Goal: Transaction & Acquisition: Purchase product/service

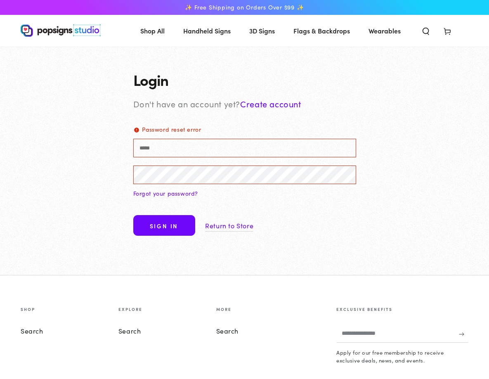
type input "**********"
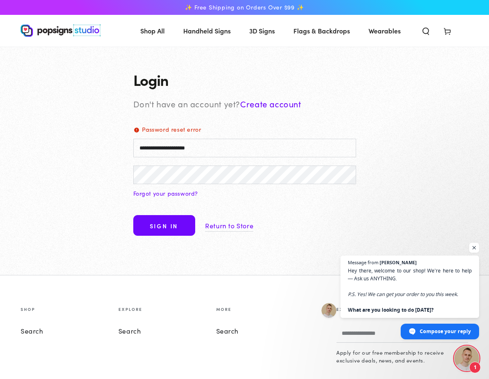
click at [158, 236] on button "Sign in" at bounding box center [164, 225] width 62 height 21
click at [166, 236] on button "Sign in" at bounding box center [164, 225] width 62 height 21
click at [477, 251] on span "Open chat" at bounding box center [474, 248] width 10 height 10
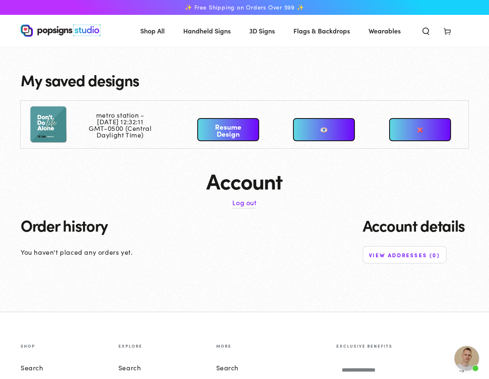
click at [229, 141] on link "Resume Design" at bounding box center [228, 129] width 62 height 23
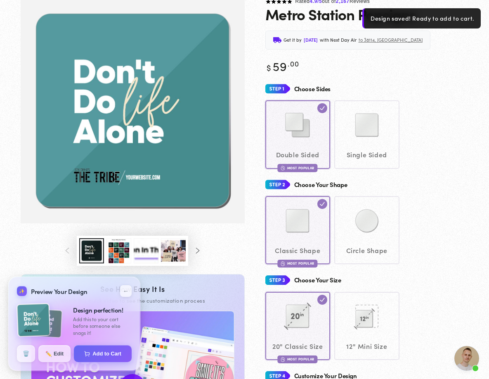
scroll to position [101, 0]
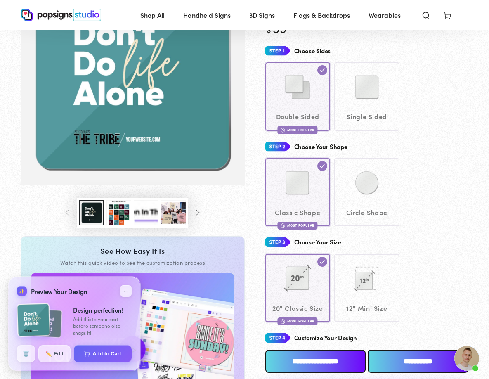
click at [114, 163] on img "Gallery Viewer" at bounding box center [132, 72] width 201 height 201
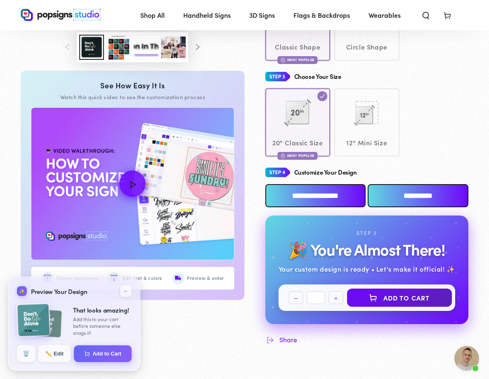
scroll to position [268, 0]
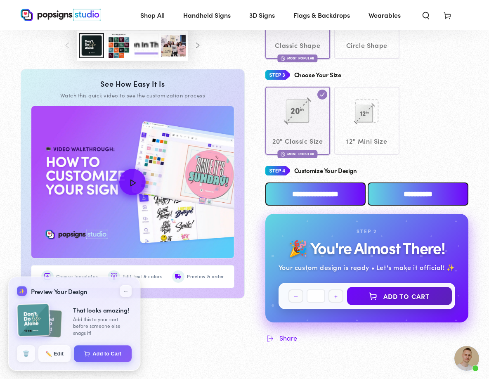
click at [321, 206] on input "**********" at bounding box center [315, 193] width 101 height 23
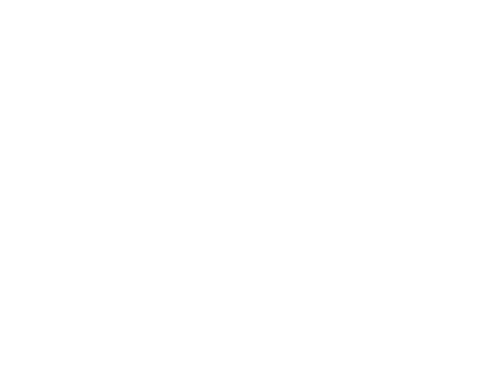
scroll to position [0, 0]
type textarea "An ancient tree with a door leading to a magical world"
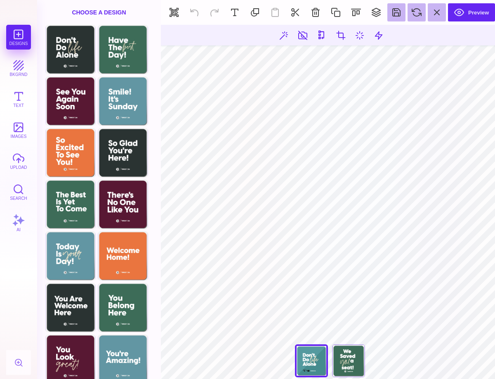
type input "#000000"
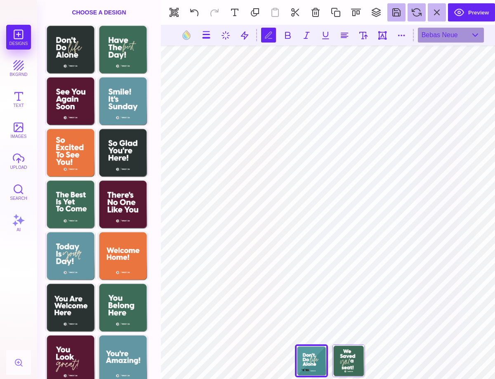
scroll to position [0, 2]
type textarea "**********"
click at [347, 361] on div "Have The Best Day!" at bounding box center [348, 360] width 33 height 33
type input "****"
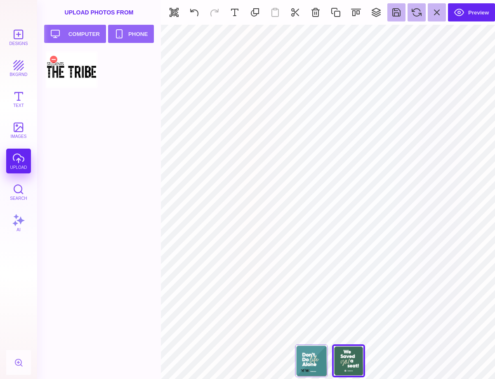
type input "#000000"
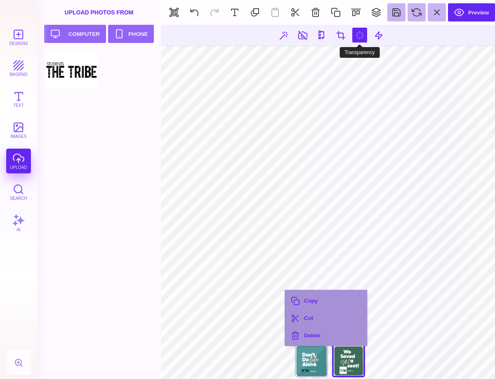
click at [353, 37] on button at bounding box center [360, 35] width 15 height 15
type input "*"
click at [353, 35] on button at bounding box center [360, 35] width 15 height 15
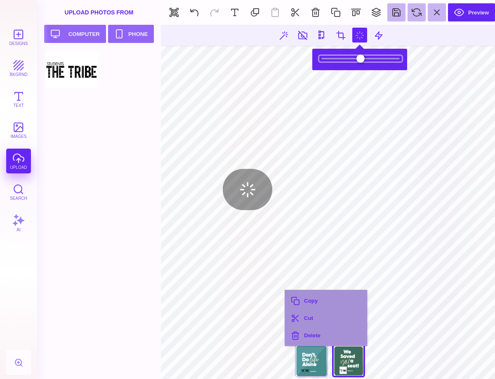
click at [327, 59] on input "range" at bounding box center [361, 59] width 83 height 6
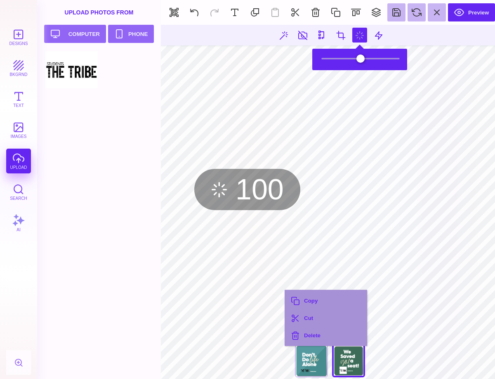
drag, startPoint x: 326, startPoint y: 59, endPoint x: 397, endPoint y: 64, distance: 71.2
type input "*"
click at [397, 62] on input "range" at bounding box center [361, 59] width 83 height 6
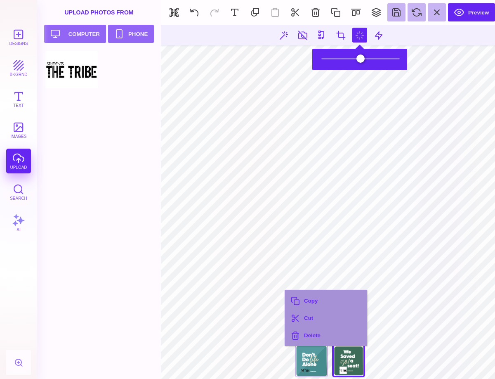
click at [409, 37] on section at bounding box center [330, 35] width 339 height 21
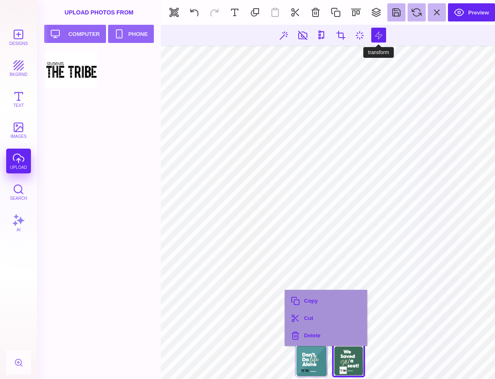
click at [381, 38] on button at bounding box center [379, 35] width 15 height 15
type input "*"
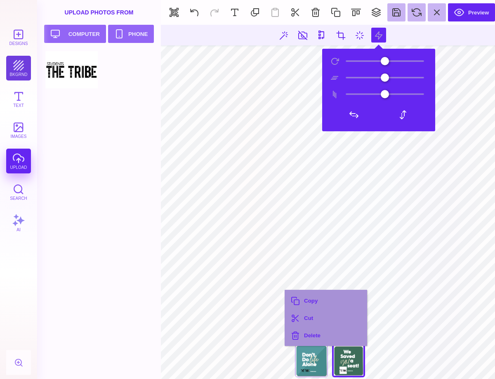
click at [27, 68] on button "bkgrnd" at bounding box center [18, 68] width 25 height 25
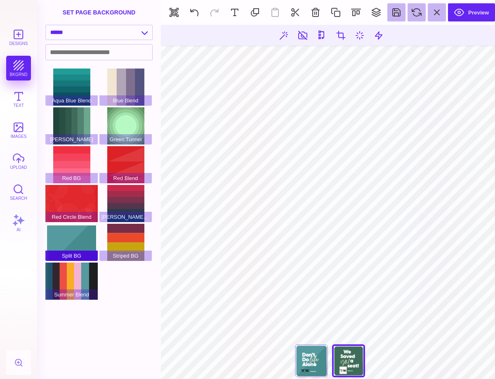
drag, startPoint x: 77, startPoint y: 246, endPoint x: 88, endPoint y: 249, distance: 10.5
click at [77, 247] on div "Split BG" at bounding box center [71, 242] width 52 height 37
type input "#FFFFFF"
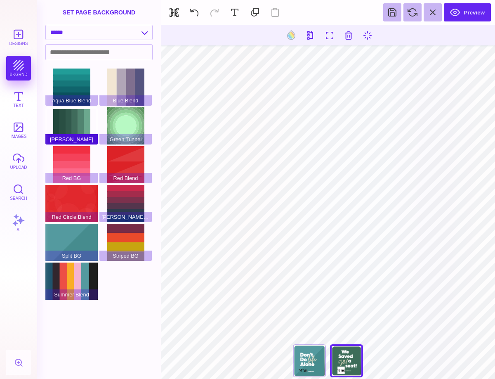
click at [79, 123] on div "[PERSON_NAME]" at bounding box center [71, 125] width 52 height 37
click at [142, 36] on select "**********" at bounding box center [99, 32] width 107 height 14
select select "**********"
click at [46, 25] on select "**********" at bounding box center [99, 32] width 107 height 14
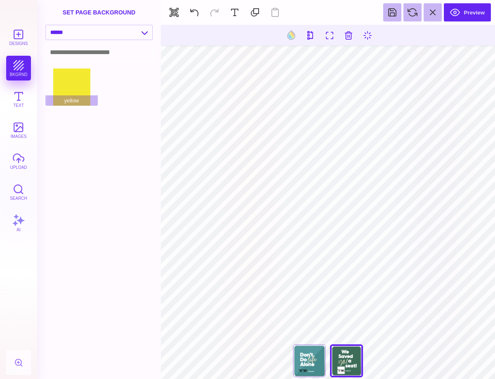
click at [97, 52] on input at bounding box center [99, 52] width 107 height 15
click at [190, 17] on button at bounding box center [194, 12] width 18 height 18
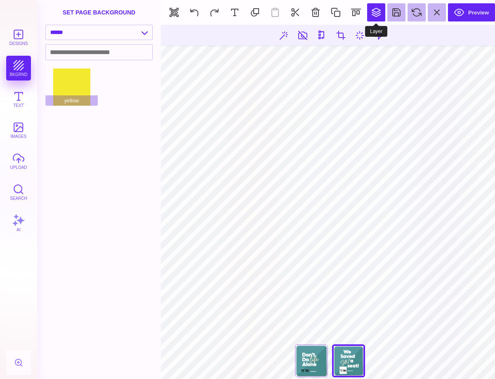
click at [374, 12] on button at bounding box center [376, 12] width 18 height 18
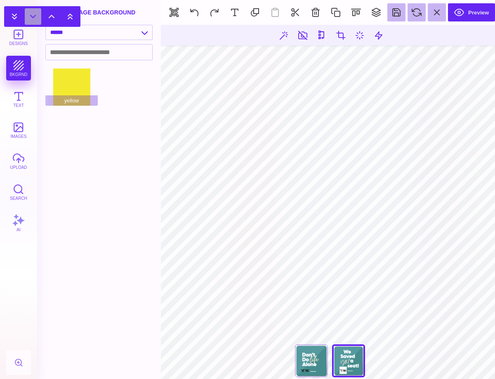
click at [34, 15] on button at bounding box center [33, 16] width 17 height 17
click at [56, 17] on button at bounding box center [51, 16] width 17 height 17
click at [99, 15] on div "set page background" at bounding box center [99, 12] width 124 height 25
click at [102, 14] on div "set page background" at bounding box center [99, 12] width 124 height 25
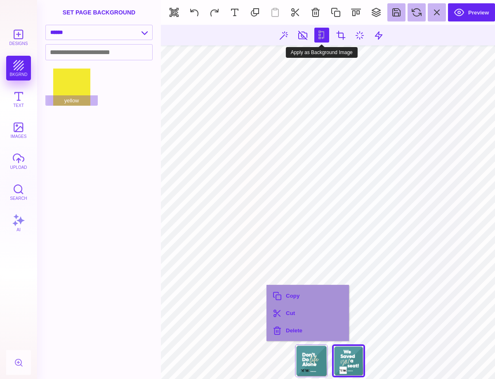
click at [324, 38] on button at bounding box center [322, 35] width 15 height 15
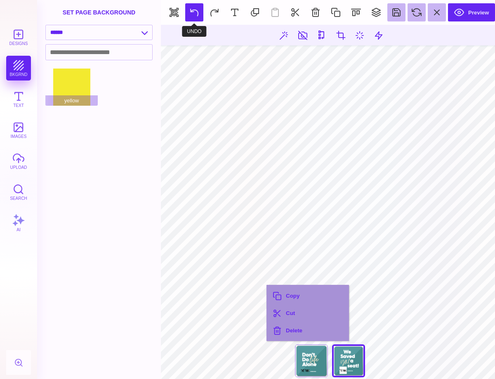
click at [190, 10] on button at bounding box center [194, 12] width 18 height 18
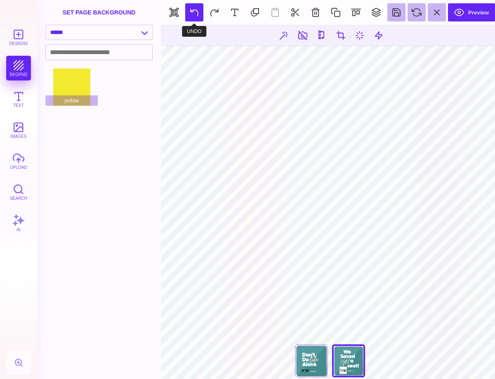
click at [190, 9] on button at bounding box center [194, 12] width 18 height 18
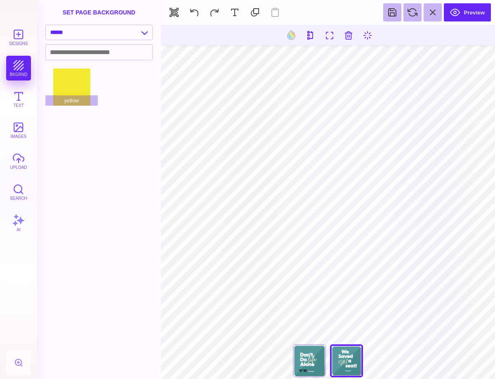
type input "#000000"
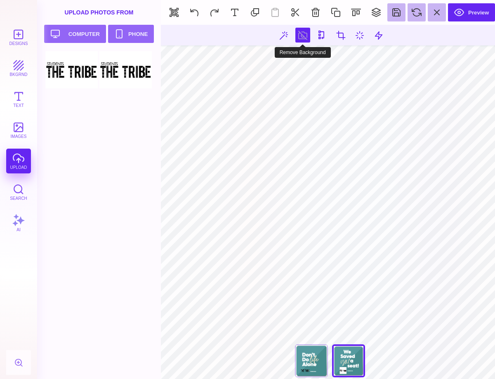
click at [303, 34] on button at bounding box center [303, 35] width 15 height 15
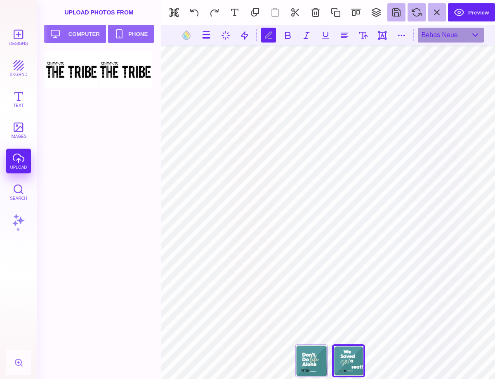
scroll to position [0, 2]
type textarea "**********"
click at [299, 359] on div "Don't Do Life Alone" at bounding box center [311, 360] width 33 height 33
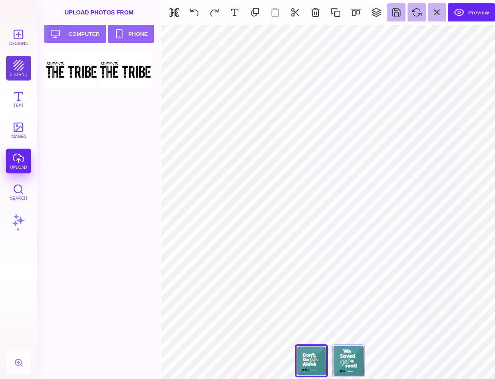
click at [12, 60] on button "bkgrnd" at bounding box center [18, 68] width 25 height 25
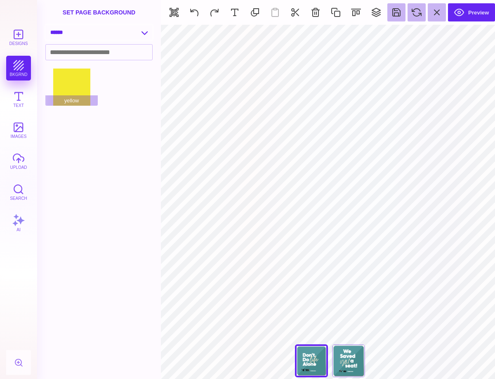
click at [144, 36] on select "**********" at bounding box center [99, 32] width 107 height 14
click at [46, 25] on select "**********" at bounding box center [99, 32] width 107 height 14
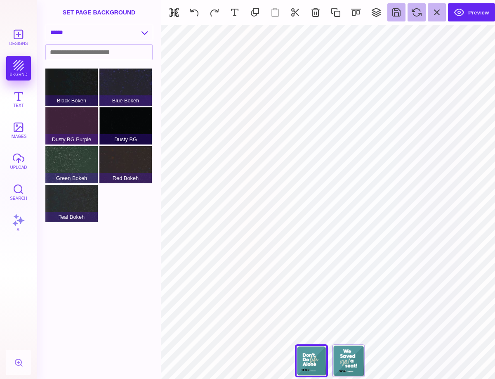
click at [147, 37] on select "**********" at bounding box center [99, 32] width 107 height 14
click at [46, 25] on select "**********" at bounding box center [99, 32] width 107 height 14
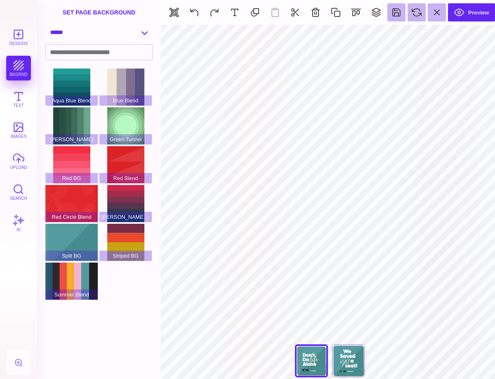
click at [142, 33] on select "**********" at bounding box center [99, 32] width 107 height 14
select select "**********"
click at [46, 25] on select "**********" at bounding box center [99, 32] width 107 height 14
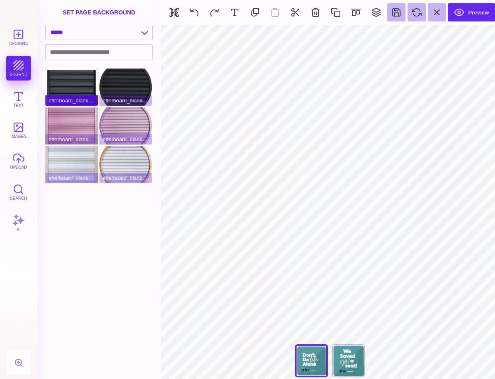
click at [79, 90] on div "letterboard_blank_black" at bounding box center [71, 87] width 52 height 37
type input "#FFFFFF"
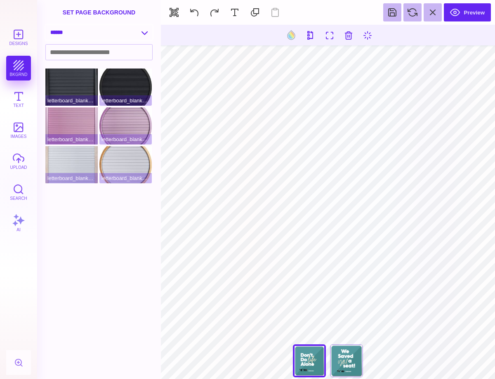
click at [148, 37] on select "**********" at bounding box center [99, 32] width 107 height 14
click at [46, 25] on select "**********" at bounding box center [99, 32] width 107 height 14
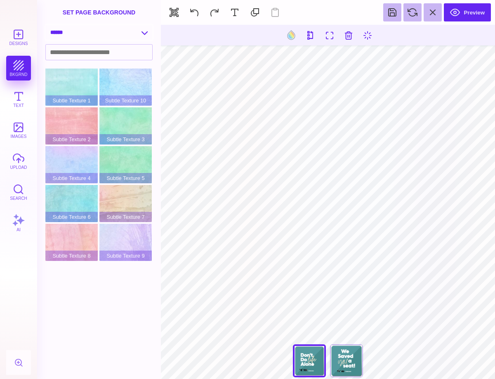
click at [147, 38] on select "**********" at bounding box center [99, 32] width 107 height 14
click at [46, 25] on select "**********" at bounding box center [99, 32] width 107 height 14
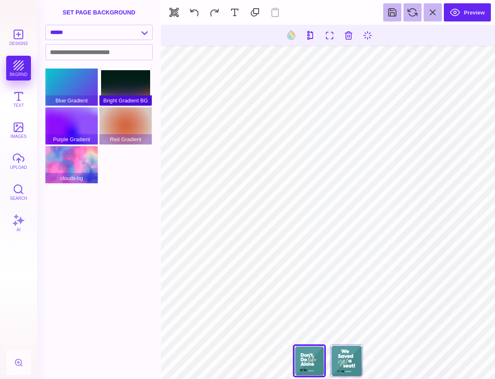
click at [121, 89] on div "Bright Gradient BG" at bounding box center [125, 87] width 52 height 37
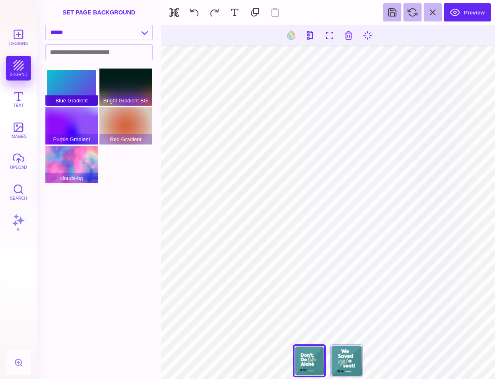
click at [62, 87] on div "Blue Gradient" at bounding box center [71, 87] width 52 height 37
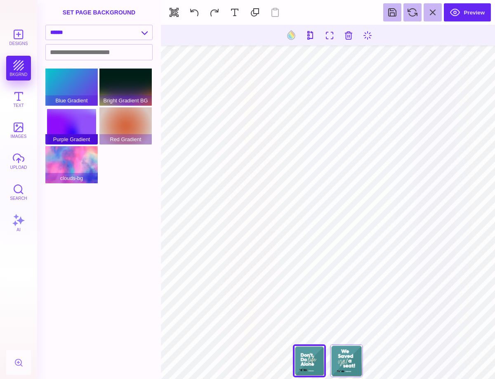
click at [63, 131] on div "Purple Gradient" at bounding box center [71, 125] width 52 height 37
click at [146, 36] on select "**********" at bounding box center [99, 32] width 107 height 14
select select "**********"
click at [46, 25] on select "**********" at bounding box center [99, 32] width 107 height 14
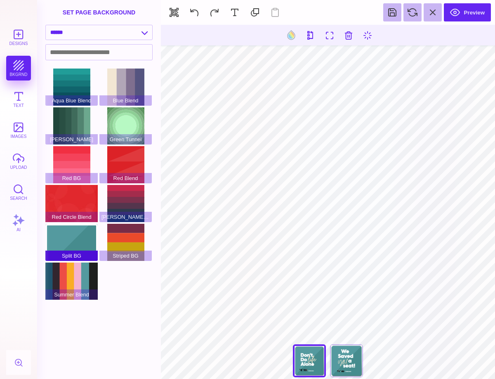
click at [75, 244] on div "Split BG" at bounding box center [71, 242] width 52 height 37
click at [351, 362] on div "Have The Best Day!" at bounding box center [346, 360] width 33 height 33
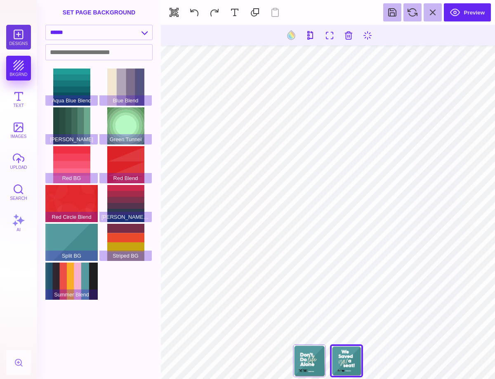
click at [17, 34] on button "Designs" at bounding box center [18, 37] width 25 height 25
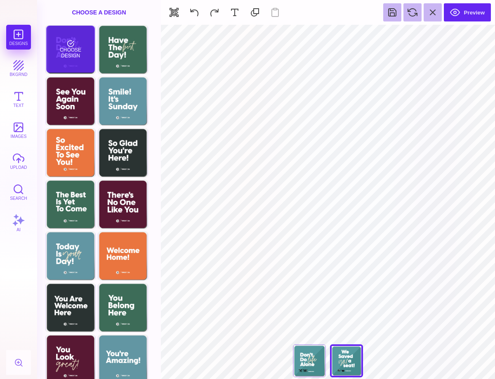
click at [60, 48] on div "Choose Design" at bounding box center [70, 49] width 48 height 47
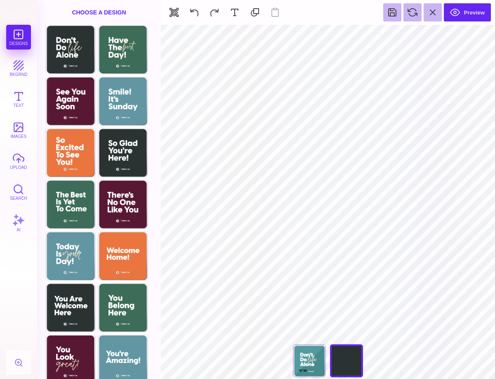
click at [21, 63] on button "bkgrnd" at bounding box center [18, 68] width 25 height 25
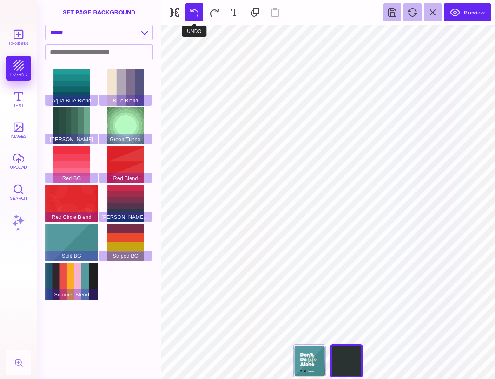
click at [193, 9] on button at bounding box center [194, 12] width 18 height 18
click at [200, 10] on button at bounding box center [194, 12] width 18 height 18
click at [313, 365] on div "Don't Do Life Alone" at bounding box center [309, 360] width 33 height 33
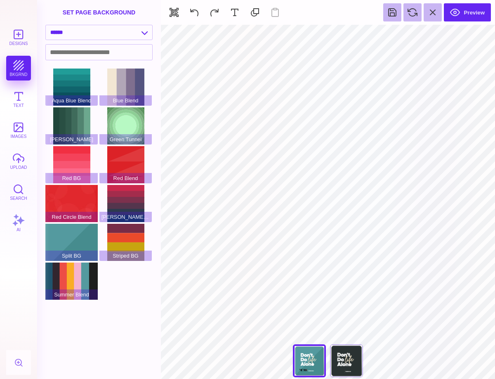
click at [313, 364] on div "**********" at bounding box center [328, 362] width 83 height 37
click at [74, 244] on div "Split BG" at bounding box center [71, 242] width 52 height 37
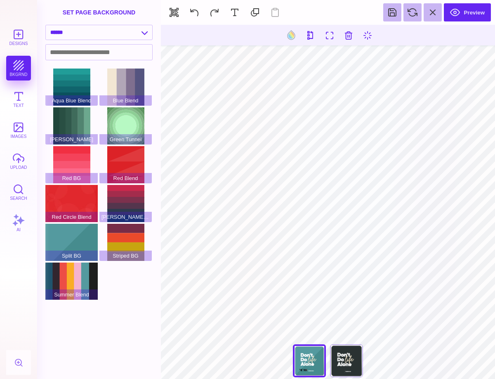
drag, startPoint x: 351, startPoint y: 369, endPoint x: 354, endPoint y: 364, distance: 6.0
click at [351, 369] on div "Don't Do Life Alone" at bounding box center [346, 360] width 33 height 33
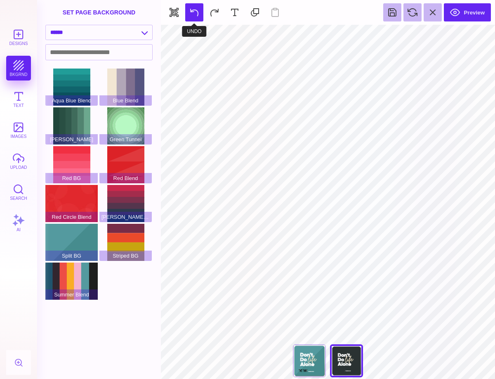
click at [196, 11] on button at bounding box center [194, 12] width 18 height 18
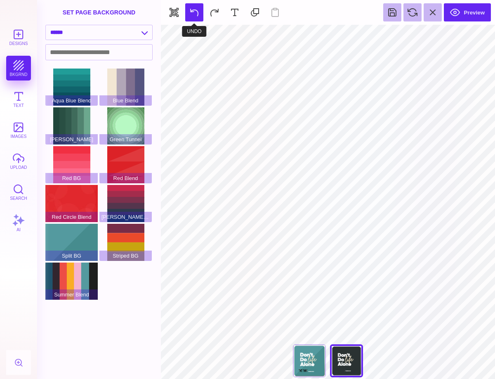
click at [196, 11] on button at bounding box center [194, 12] width 18 height 18
click at [195, 9] on button at bounding box center [194, 12] width 18 height 18
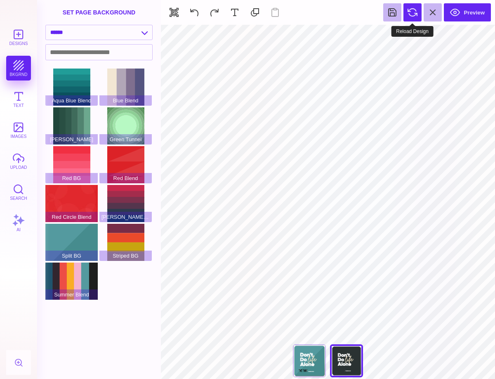
click at [410, 17] on button at bounding box center [413, 12] width 18 height 18
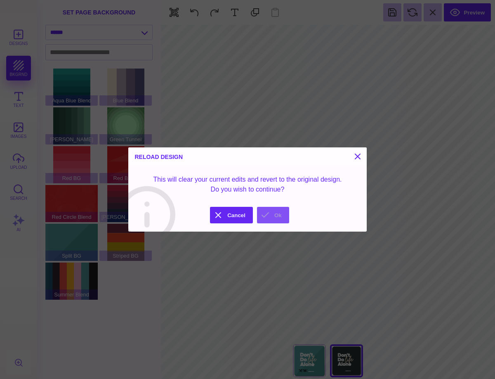
click at [265, 218] on button "Ok" at bounding box center [273, 215] width 32 height 17
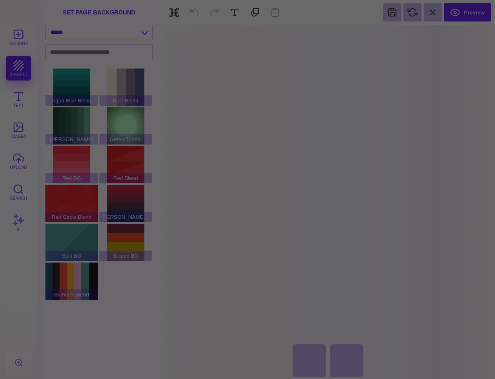
type input "****"
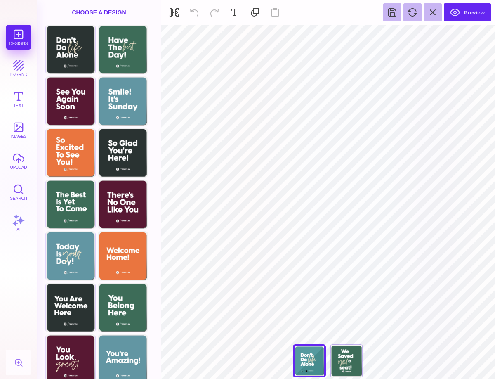
type input "#000000"
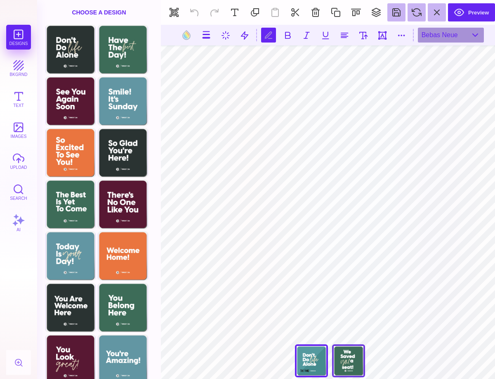
type textarea "**********"
click at [347, 363] on div "Have The Best Day!" at bounding box center [348, 360] width 33 height 33
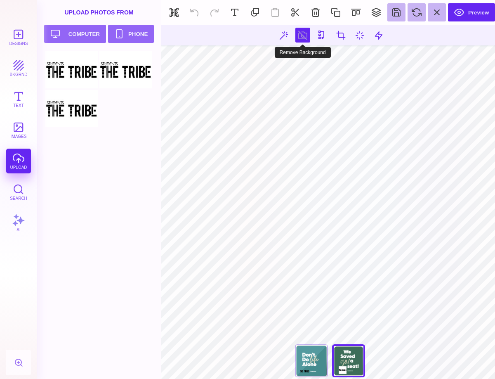
click at [303, 37] on button at bounding box center [303, 35] width 15 height 15
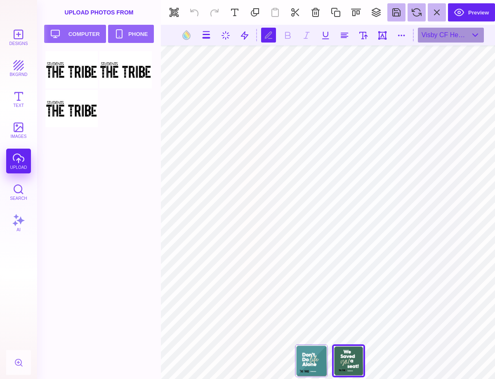
scroll to position [0, 0]
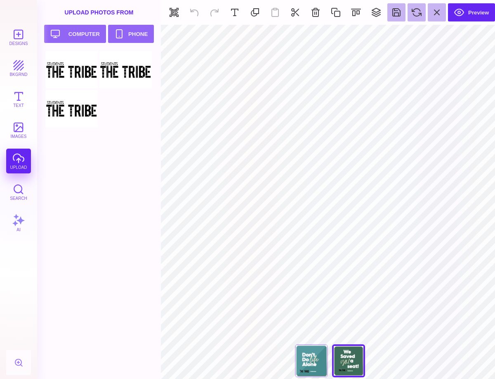
type input "#FFFFFF"
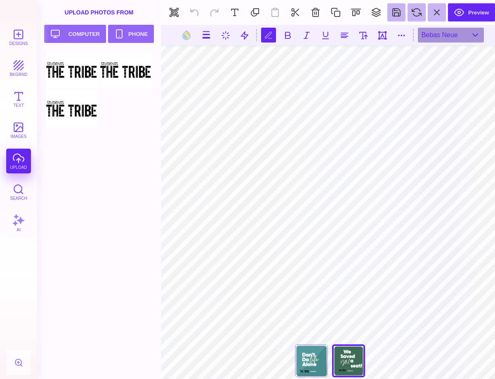
scroll to position [0, 1]
type textarea "**********"
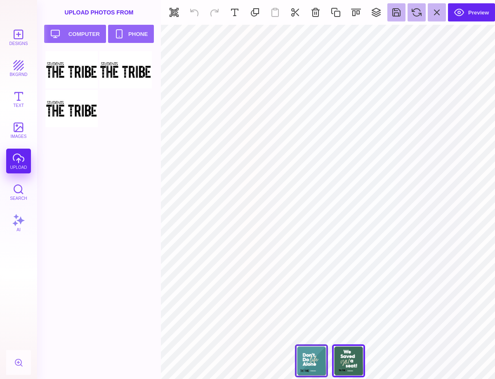
click at [307, 361] on div "Don't Do Life Alone" at bounding box center [311, 360] width 33 height 33
click at [392, 9] on button at bounding box center [397, 12] width 18 height 18
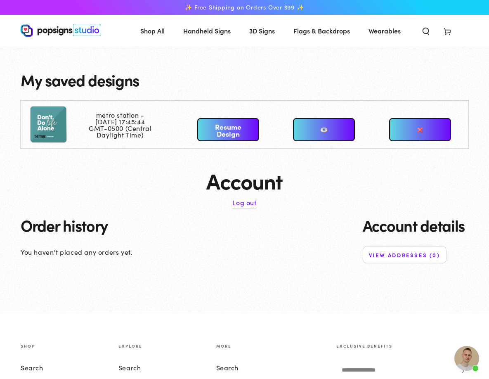
click at [229, 141] on link "Resume Design" at bounding box center [228, 129] width 62 height 23
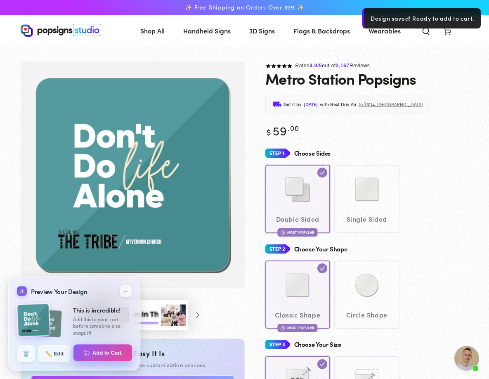
click at [120, 351] on button "Add to Cart" at bounding box center [102, 352] width 59 height 17
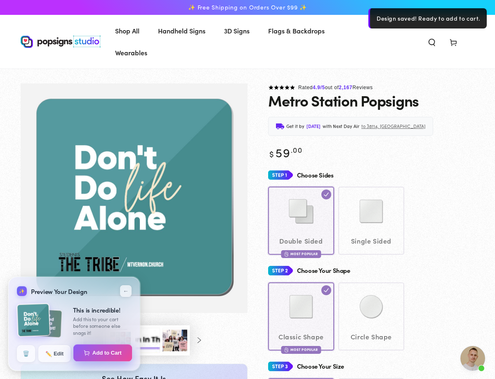
select select "**********"
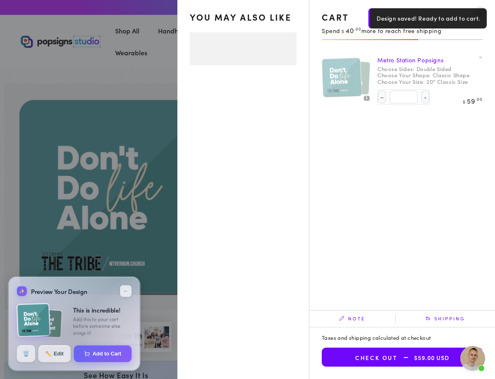
select select "**********"
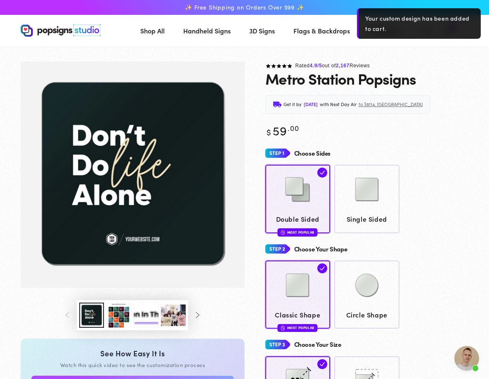
click at [447, 87] on div "Metro Station Popsigns" at bounding box center [367, 78] width 204 height 17
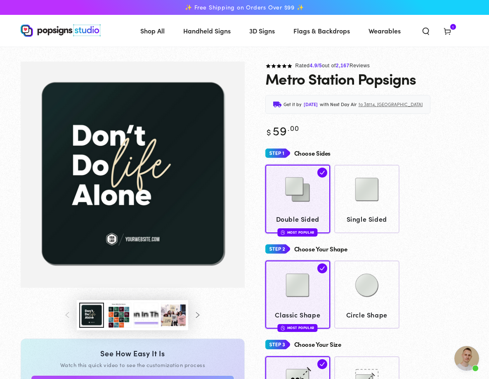
click at [449, 35] on use at bounding box center [447, 31] width 6 height 7
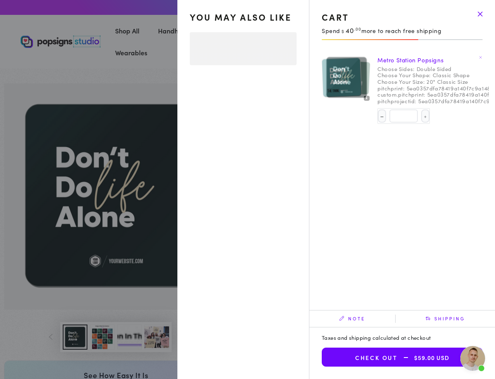
select select "**********"
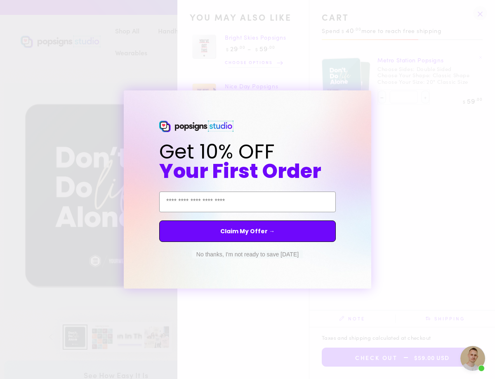
click at [245, 253] on button "No thanks, I'm not ready to save today" at bounding box center [247, 254] width 111 height 8
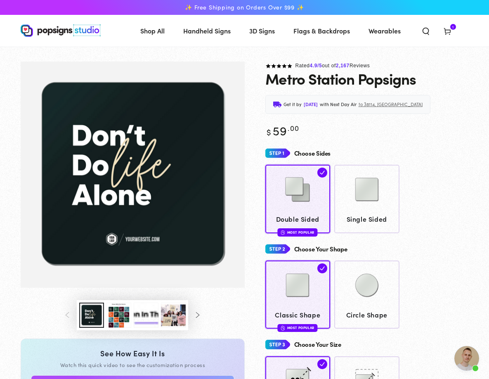
click at [119, 328] on button "Load image 3 in gallery view" at bounding box center [119, 315] width 25 height 25
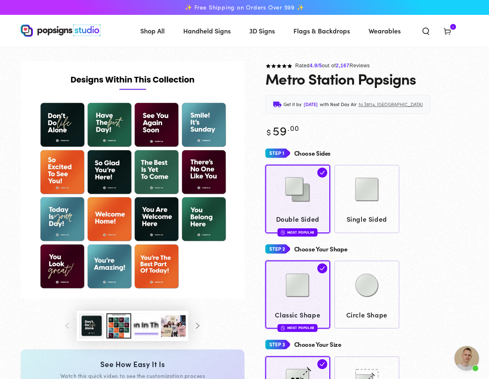
click at [206, 238] on img "Gallery Viewer" at bounding box center [133, 180] width 224 height 237
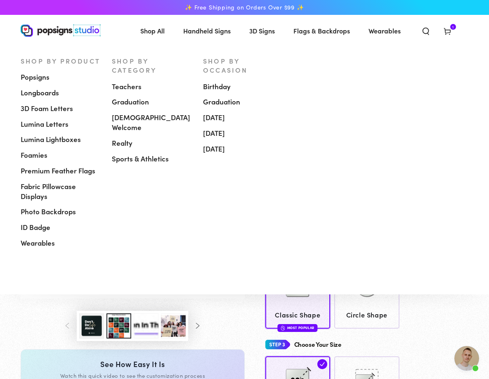
click at [38, 77] on span "Popsigns" at bounding box center [35, 77] width 29 height 10
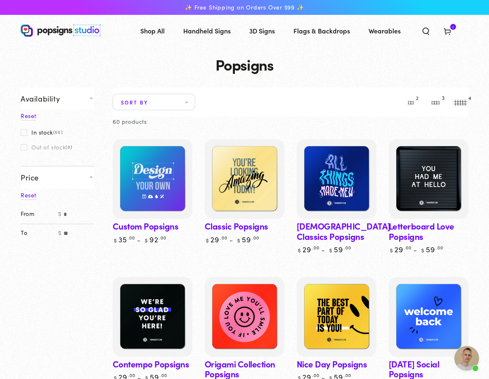
click at [187, 104] on span "Sort by" at bounding box center [154, 102] width 83 height 17
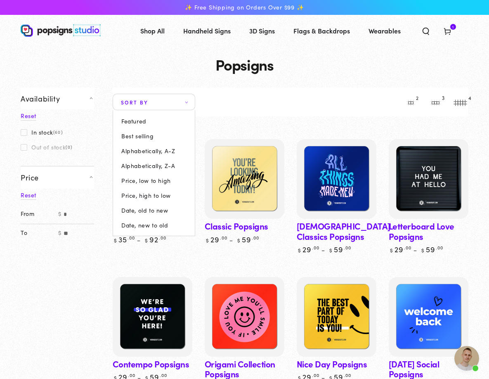
click at [113, 110] on summary "Sort by" at bounding box center [154, 102] width 83 height 17
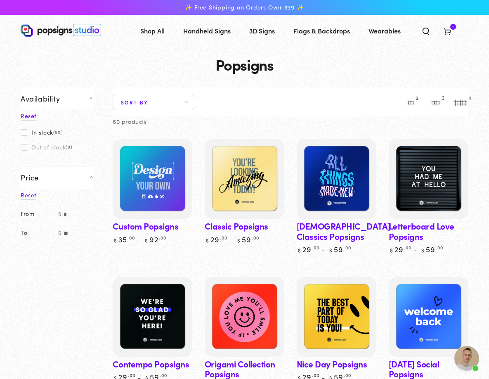
click at [25, 132] on span at bounding box center [24, 132] width 7 height 7
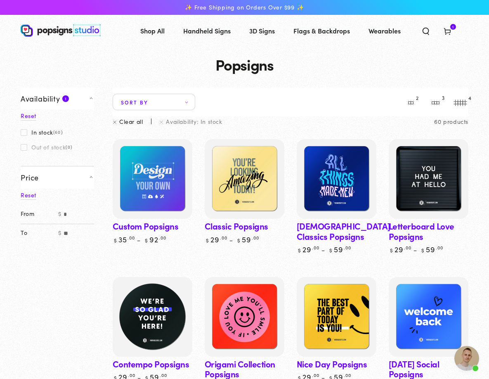
click at [154, 323] on img at bounding box center [152, 317] width 82 height 82
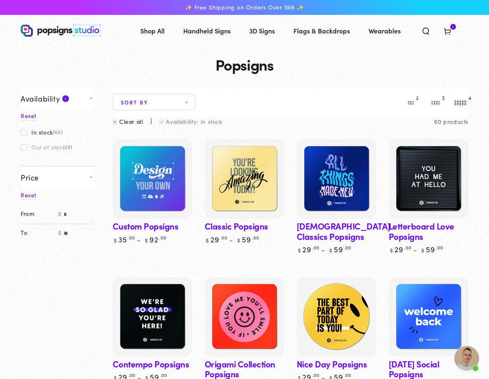
click at [337, 299] on img at bounding box center [337, 317] width 82 height 82
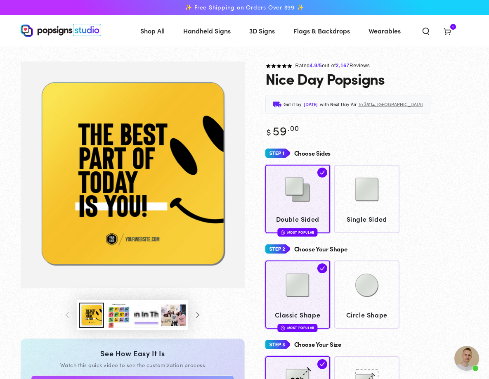
click at [107, 261] on img "Gallery Viewer" at bounding box center [133, 175] width 224 height 227
click at [109, 261] on img "Gallery Viewer" at bounding box center [133, 175] width 224 height 227
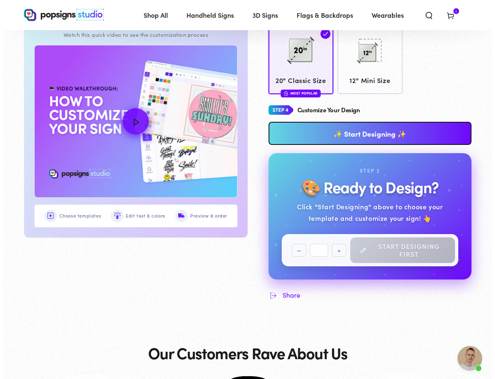
scroll to position [328, 0]
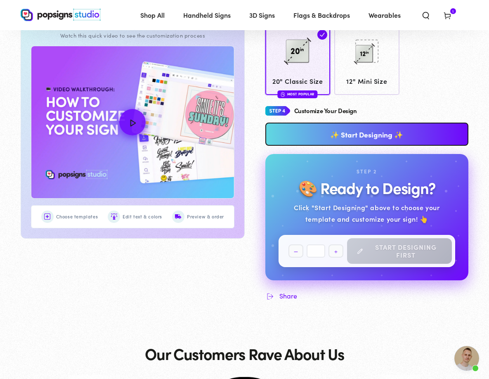
click at [360, 146] on link "✨ Start Designing ✨" at bounding box center [367, 134] width 204 height 23
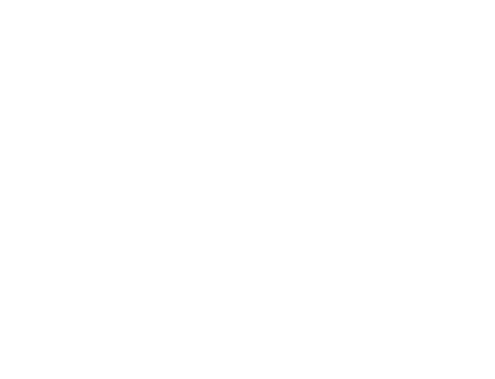
scroll to position [0, 0]
type textarea "An ancient tree with a door leading to a magical world"
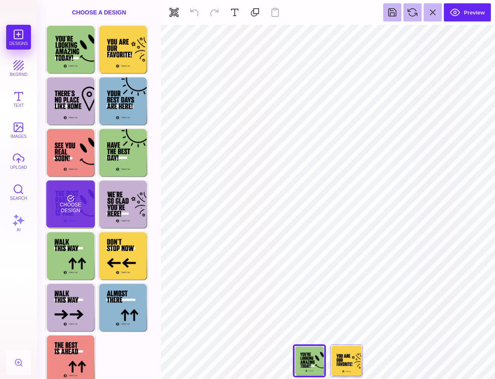
click at [64, 193] on div "Choose Design" at bounding box center [70, 203] width 48 height 47
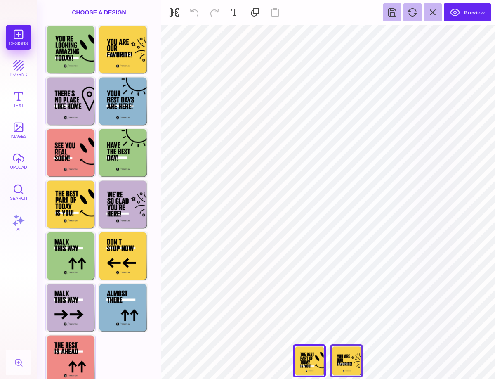
click at [346, 362] on div "You Are Our Favorite!" at bounding box center [346, 360] width 33 height 33
click at [313, 355] on div "The Best Part Of Today Is You!" at bounding box center [309, 360] width 33 height 33
type input "#000000"
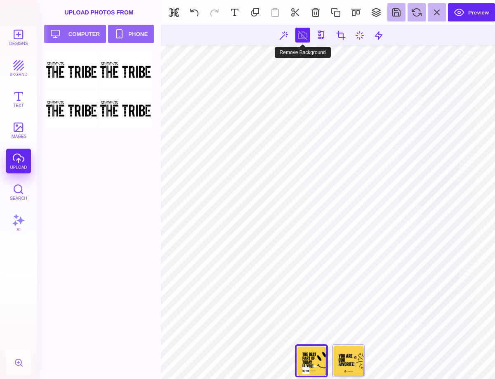
click at [307, 40] on button at bounding box center [303, 35] width 15 height 15
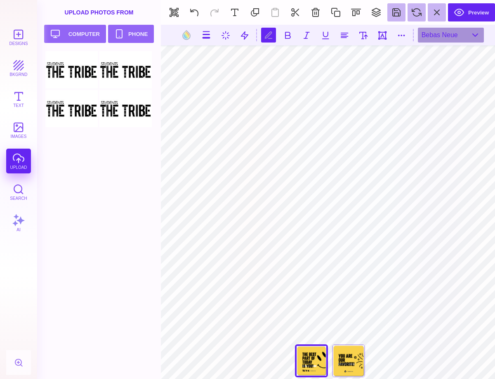
scroll to position [0, 2]
type textarea "**********"
click at [351, 358] on div "You Are Our Favorite!" at bounding box center [348, 360] width 33 height 33
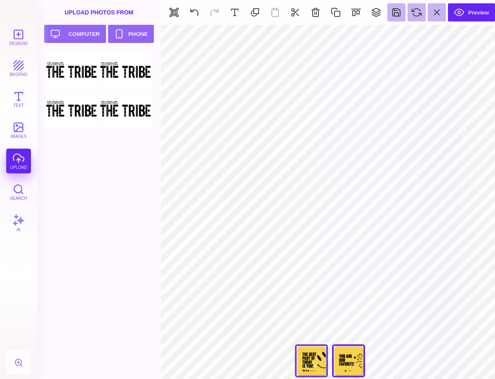
click at [308, 356] on div "The Best Part Of Today Is You!" at bounding box center [311, 360] width 33 height 33
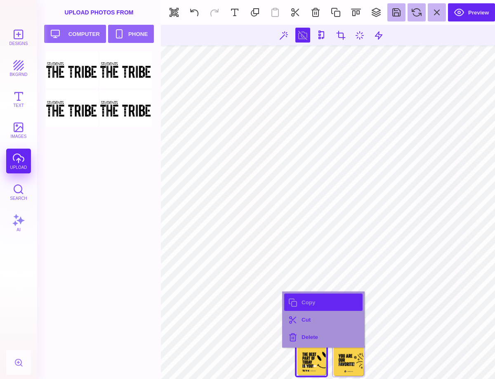
click at [287, 299] on button "Copy" at bounding box center [323, 302] width 78 height 17
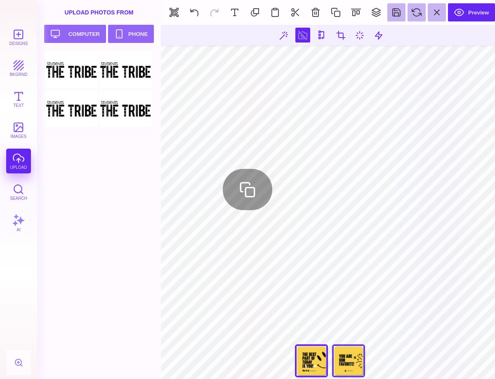
click at [340, 358] on div "You Are Our Favorite!" at bounding box center [348, 360] width 33 height 33
type input "****"
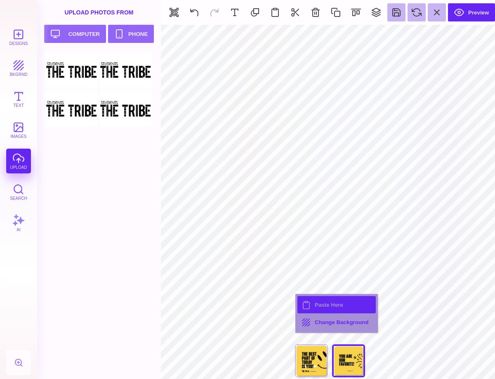
click at [308, 307] on button "Paste Here" at bounding box center [337, 304] width 78 height 17
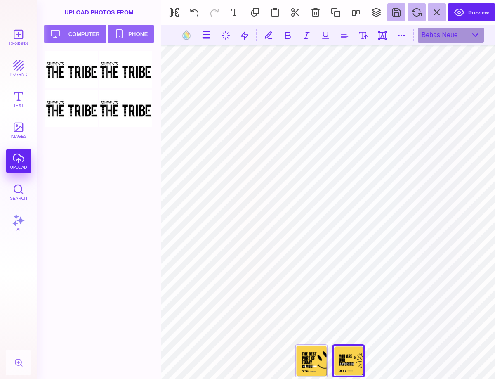
type input "#505050"
type textarea "**********"
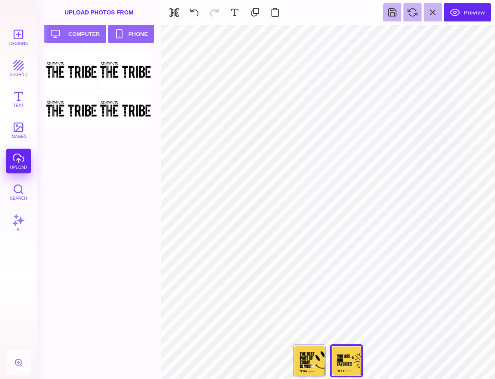
type input "#000000"
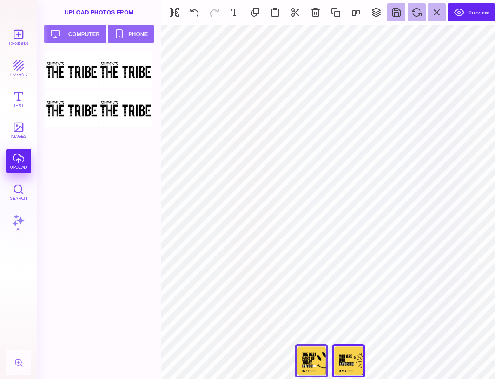
click at [314, 356] on div "The Best Part Of Today Is You!" at bounding box center [311, 360] width 33 height 33
type input "****"
click at [474, 17] on button "Preview" at bounding box center [471, 12] width 47 height 18
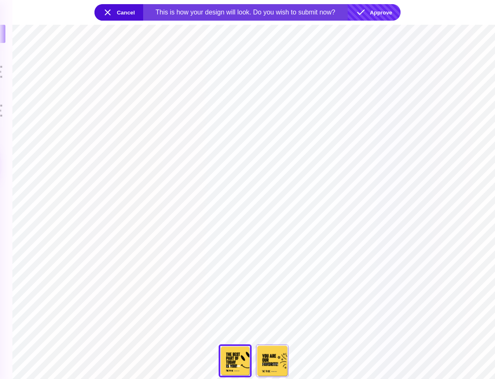
click at [383, 14] on button "Approve" at bounding box center [374, 12] width 53 height 17
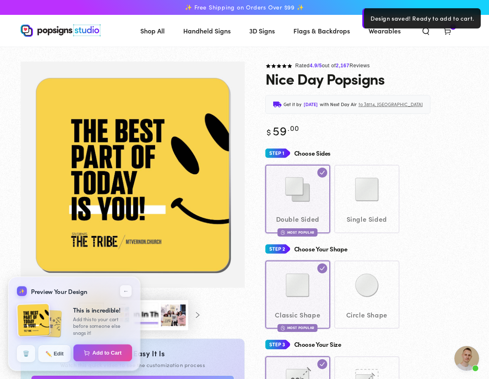
drag, startPoint x: 100, startPoint y: 357, endPoint x: 117, endPoint y: 338, distance: 25.1
click at [100, 357] on button "Add to Cart" at bounding box center [103, 353] width 58 height 17
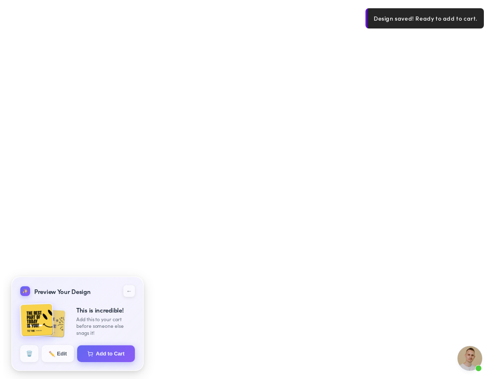
select select "**********"
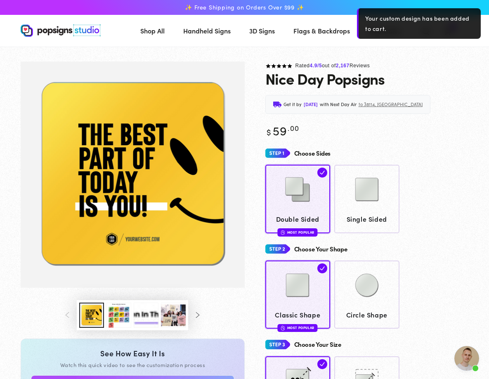
click at [450, 35] on use at bounding box center [447, 31] width 6 height 7
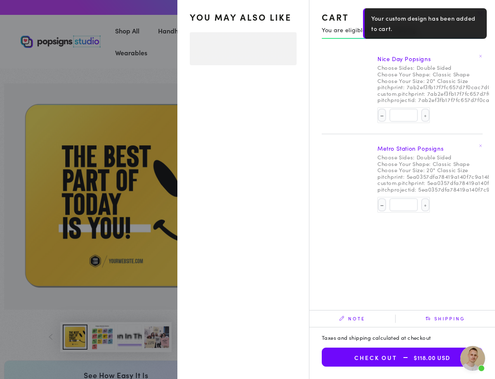
select select "**********"
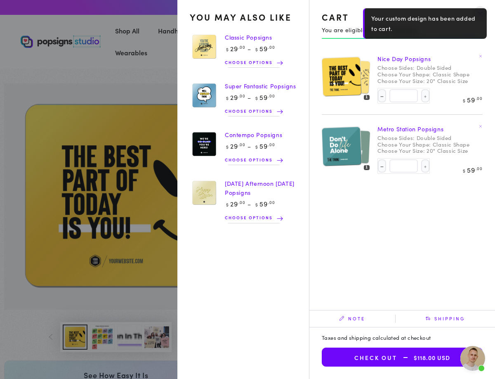
click at [346, 149] on img at bounding box center [342, 146] width 40 height 40
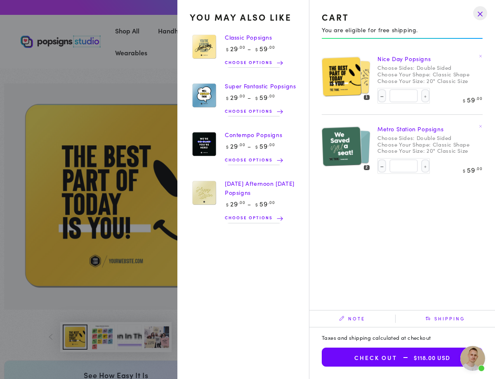
click at [334, 162] on img at bounding box center [342, 146] width 40 height 40
click at [334, 162] on div at bounding box center [347, 146] width 50 height 50
click at [250, 88] on link "Super Fantastic Popsigns" at bounding box center [260, 86] width 71 height 8
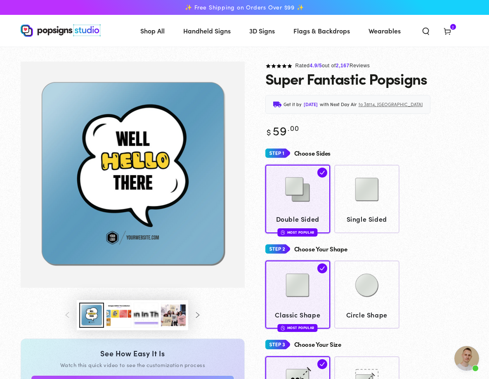
click at [120, 328] on button "Load image 3 in gallery view" at bounding box center [119, 315] width 25 height 25
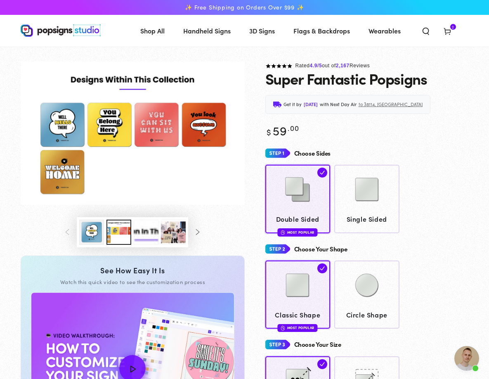
click at [67, 142] on img "Gallery Viewer" at bounding box center [133, 133] width 224 height 143
click at [69, 144] on img "Gallery Viewer" at bounding box center [133, 133] width 224 height 143
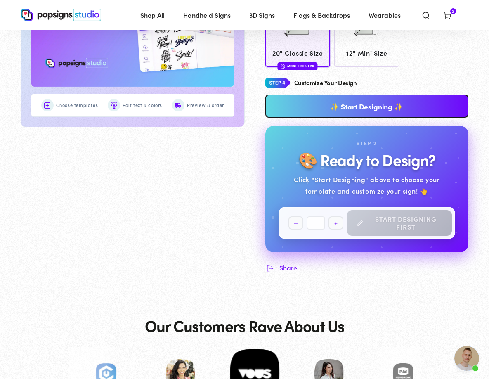
scroll to position [355, 0]
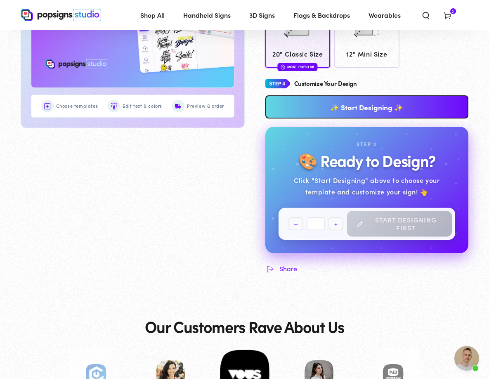
click at [349, 118] on link "✨ Start Designing ✨" at bounding box center [367, 106] width 204 height 23
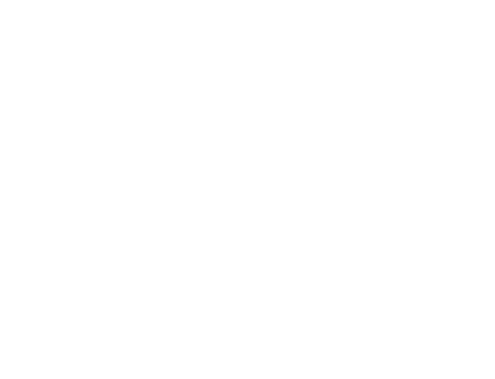
scroll to position [0, 0]
type textarea "An ancient tree with a door leading to a magical world"
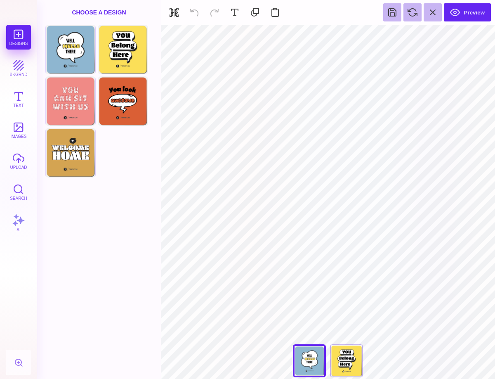
type input "#000000"
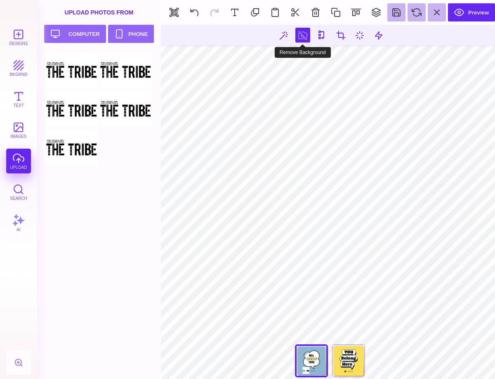
click at [308, 35] on button at bounding box center [303, 35] width 15 height 15
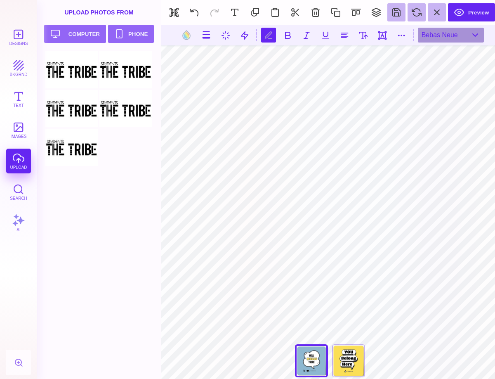
scroll to position [0, 2]
type textarea "**********"
click at [353, 357] on div "You Belong Here" at bounding box center [348, 360] width 33 height 33
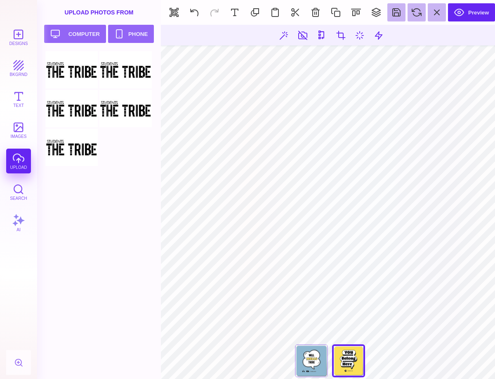
click at [489, 283] on html "Designs bkgrnd Text images upload Search AI set page background" at bounding box center [247, 189] width 495 height 379
click at [196, 17] on button at bounding box center [194, 12] width 18 height 18
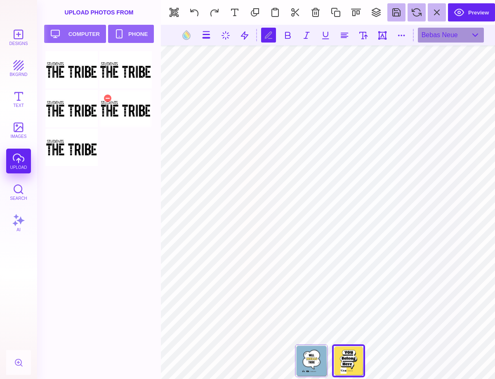
type textarea "**********"
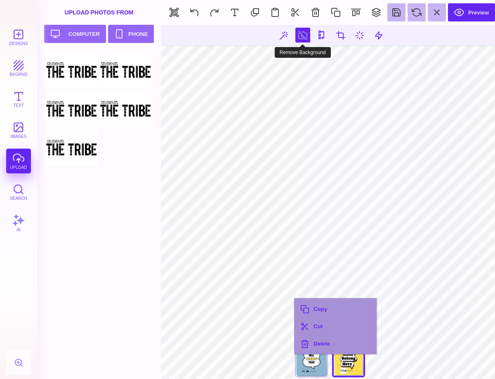
click at [303, 38] on button at bounding box center [303, 35] width 15 height 15
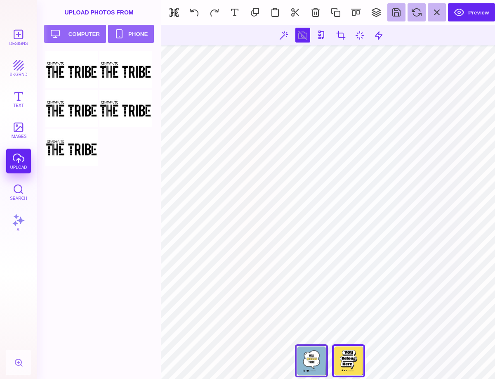
click at [322, 357] on div "Well Hello There" at bounding box center [311, 360] width 33 height 33
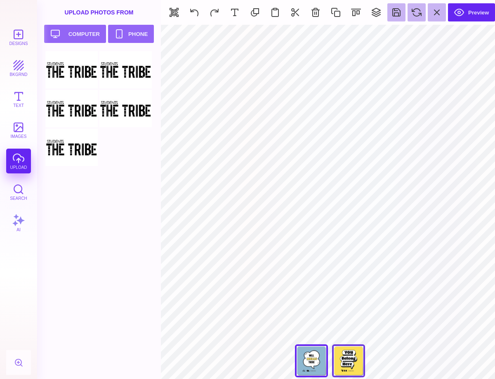
click at [345, 360] on div "You Belong Here" at bounding box center [348, 360] width 33 height 33
drag, startPoint x: 315, startPoint y: 356, endPoint x: 317, endPoint y: 349, distance: 6.8
click at [314, 355] on div "Well Hello There" at bounding box center [311, 360] width 33 height 33
type input "#000000"
click at [476, 16] on button "Preview" at bounding box center [471, 12] width 47 height 18
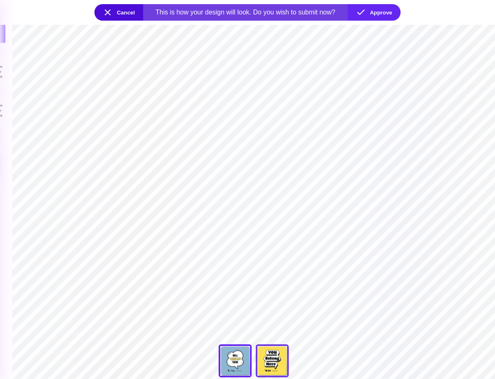
click at [272, 364] on div "You Belong Here" at bounding box center [272, 360] width 33 height 33
type input "****"
click at [374, 9] on button "Approve" at bounding box center [374, 12] width 53 height 17
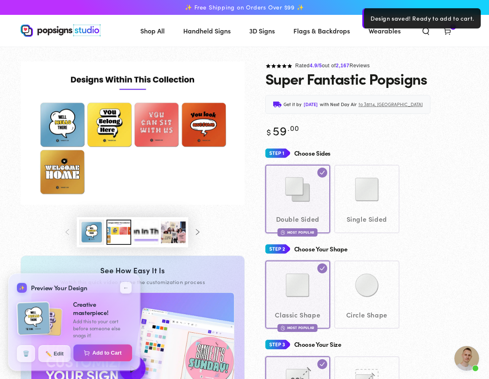
click at [112, 356] on button "Add to Cart" at bounding box center [102, 352] width 59 height 17
select select "**********"
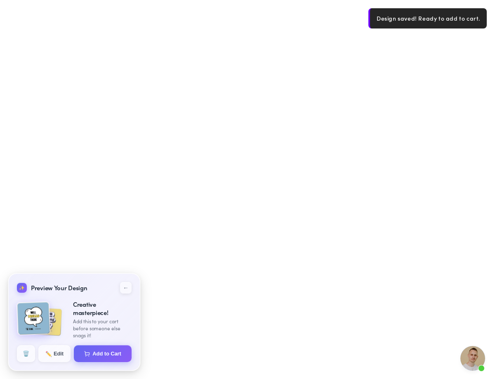
select select "**********"
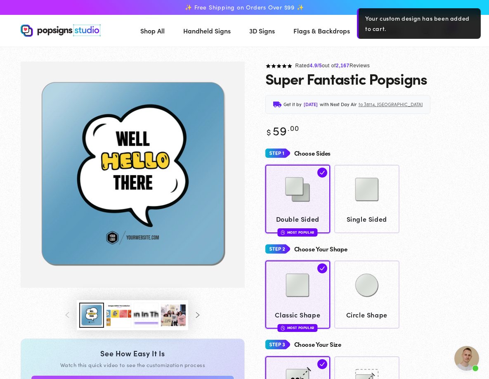
click at [114, 328] on button "Load image 3 in gallery view" at bounding box center [119, 315] width 25 height 25
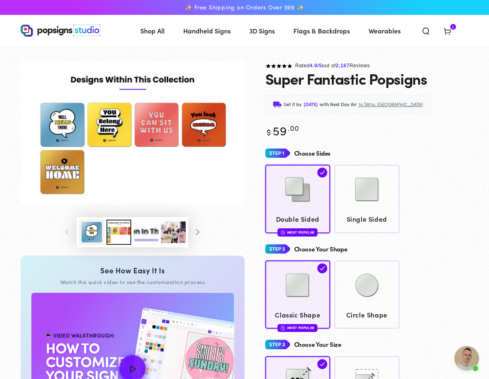
click at [199, 147] on img "Gallery Viewer" at bounding box center [133, 133] width 224 height 143
click at [214, 153] on img "Gallery Viewer" at bounding box center [133, 133] width 224 height 143
click at [216, 163] on img "Gallery Viewer" at bounding box center [133, 133] width 224 height 143
click at [201, 152] on img "Gallery Viewer" at bounding box center [133, 133] width 224 height 143
click at [417, 233] on div "Double Sided Most Popular Single Sided" at bounding box center [367, 199] width 204 height 68
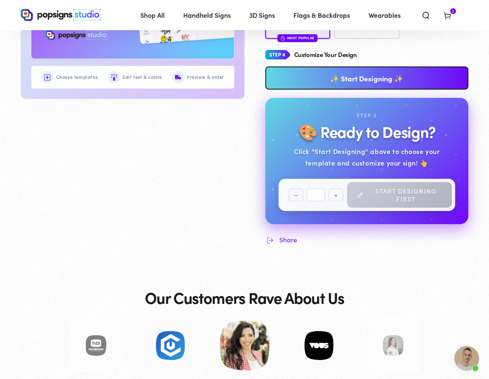
scroll to position [389, 0]
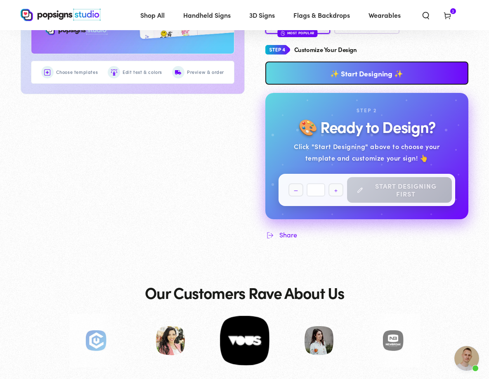
click at [370, 85] on link "✨ Start Designing ✨" at bounding box center [367, 73] width 204 height 23
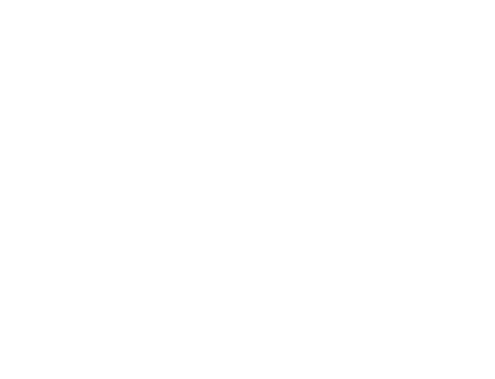
scroll to position [0, 0]
type textarea "An ancient tree with a door leading to a magical world"
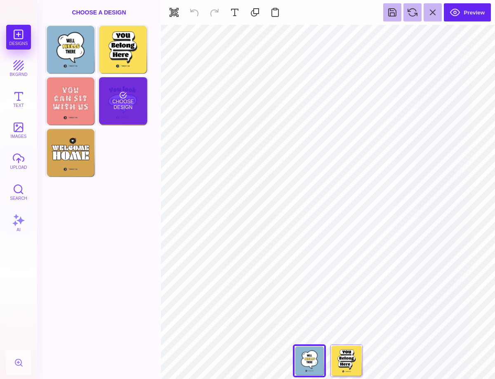
click at [118, 109] on div "Choose Design" at bounding box center [123, 100] width 48 height 47
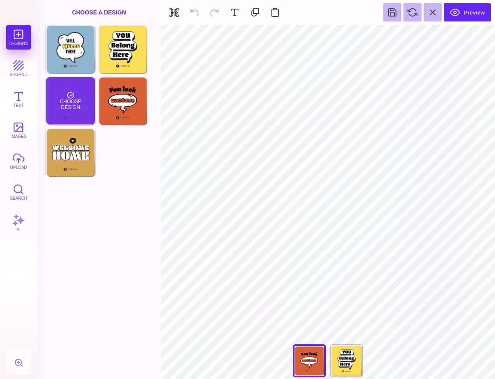
click at [74, 111] on div "Choose Design" at bounding box center [70, 100] width 48 height 47
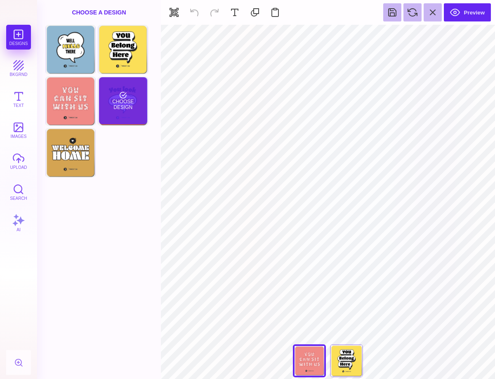
click at [112, 95] on div "Choose Design" at bounding box center [123, 100] width 48 height 47
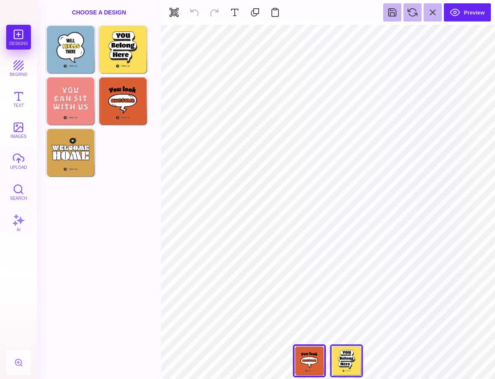
click at [344, 364] on div "You Belong Here" at bounding box center [346, 360] width 33 height 33
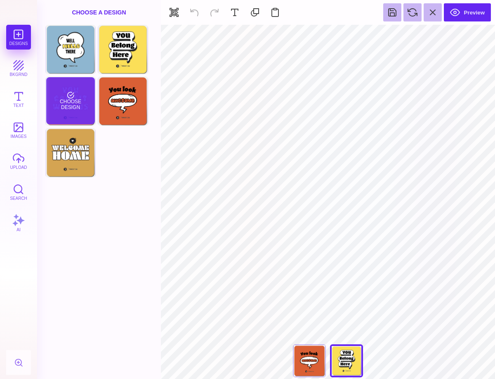
click at [83, 95] on div "Choose Design" at bounding box center [70, 100] width 48 height 47
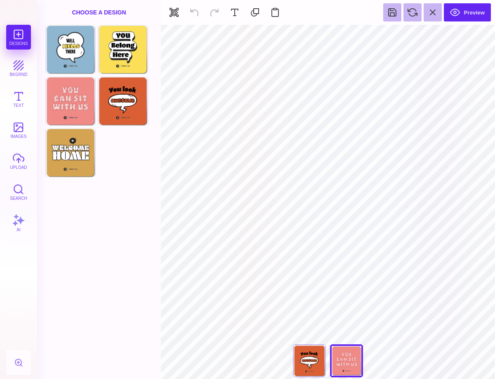
click at [20, 32] on div "Designs bkgrnd Text images upload Search AI" at bounding box center [18, 202] width 37 height 354
click at [80, 13] on div "Choose A Design" at bounding box center [99, 12] width 124 height 25
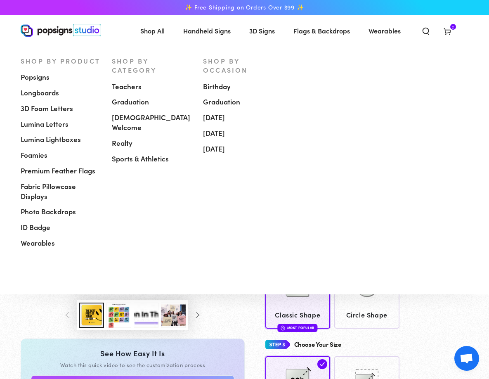
click at [47, 79] on span "Popsigns" at bounding box center [35, 77] width 29 height 10
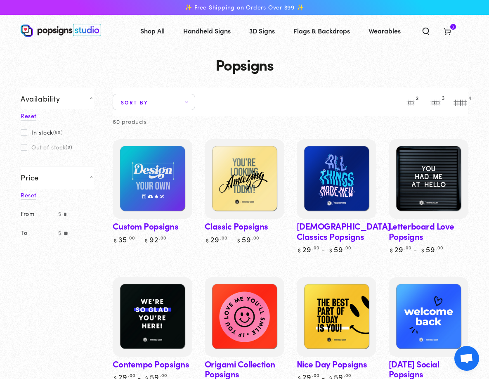
click at [249, 227] on link "Classic Popsigns" at bounding box center [245, 191] width 80 height 105
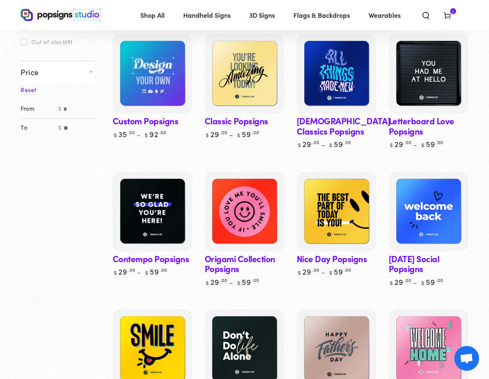
scroll to position [102, 0]
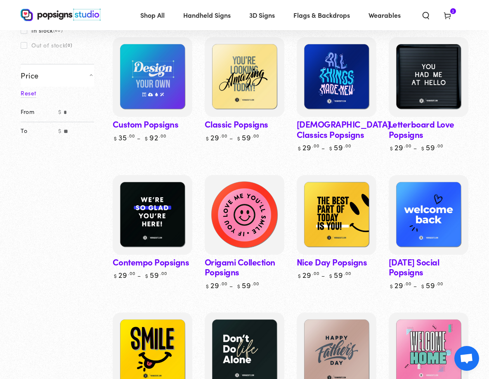
click at [243, 227] on img at bounding box center [245, 215] width 82 height 82
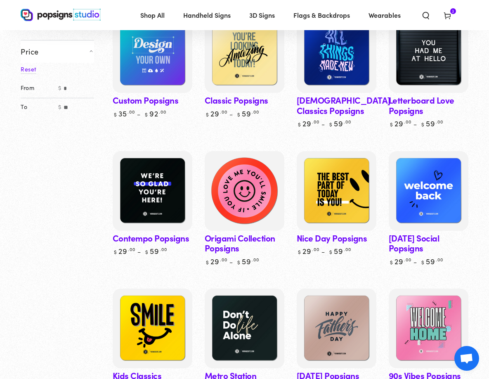
scroll to position [128, 0]
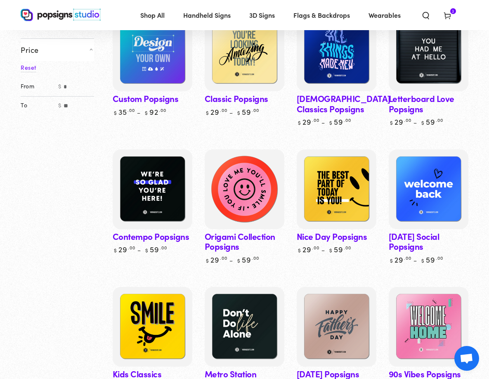
click at [253, 204] on img at bounding box center [245, 189] width 82 height 82
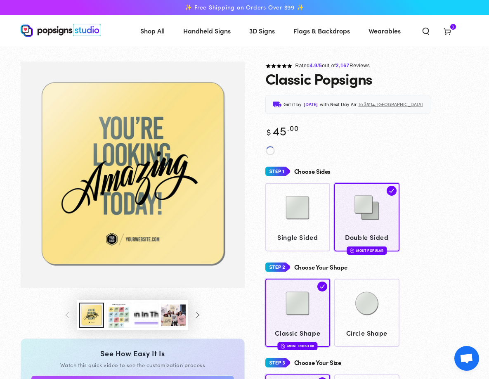
click at [114, 328] on button "Load image 3 in gallery view" at bounding box center [119, 315] width 25 height 25
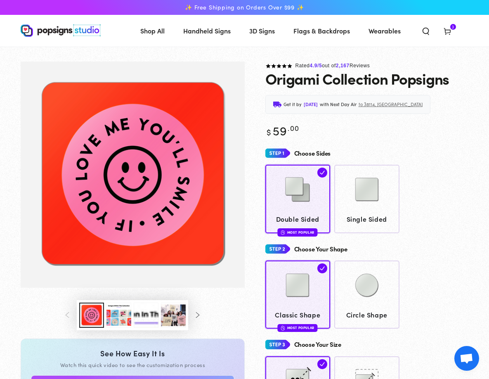
click at [115, 328] on button "Load image 3 in gallery view" at bounding box center [119, 315] width 25 height 25
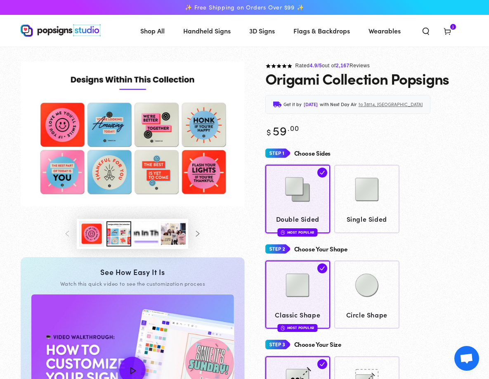
click at [70, 155] on img "Gallery Viewer" at bounding box center [133, 134] width 224 height 145
click at [51, 143] on img "Gallery Viewer" at bounding box center [133, 134] width 224 height 145
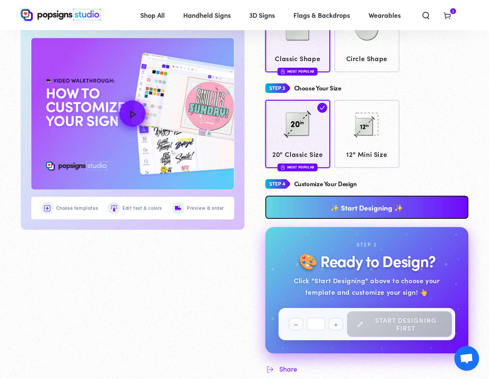
scroll to position [259, 0]
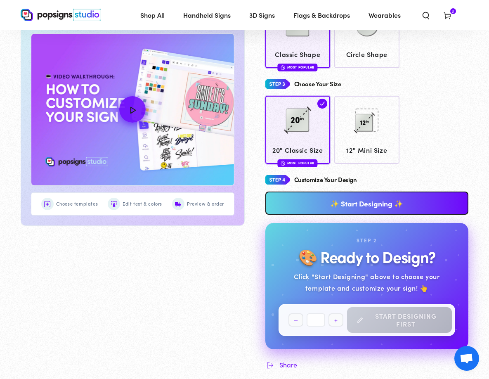
click at [356, 215] on link "✨ Start Designing ✨" at bounding box center [367, 203] width 204 height 23
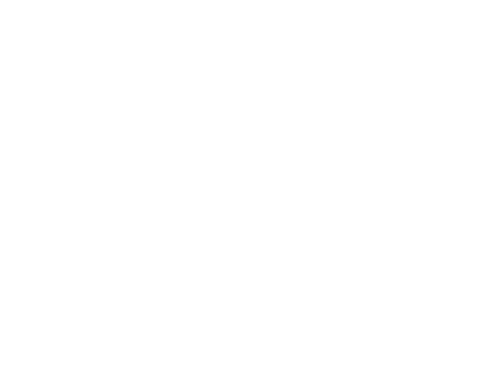
scroll to position [0, 0]
type textarea "An ancient tree with a door leading to a magical world"
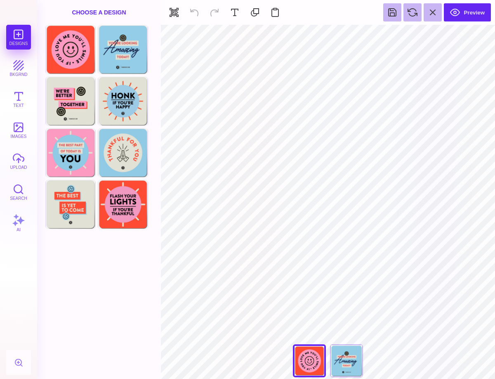
click at [350, 360] on div "You're Looking Amazing Today" at bounding box center [346, 360] width 33 height 33
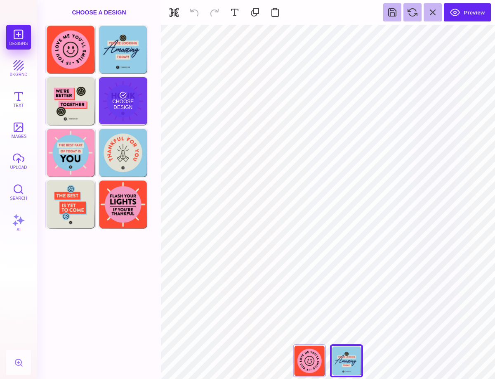
click at [123, 109] on div "Choose Design" at bounding box center [123, 100] width 48 height 47
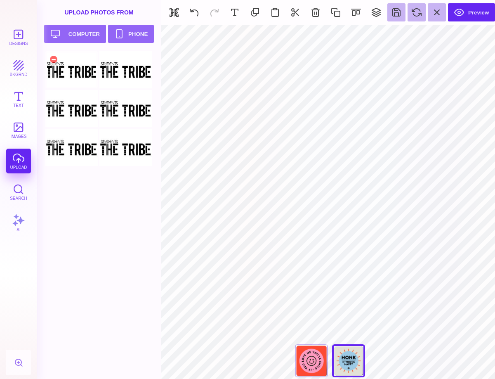
type input "#000000"
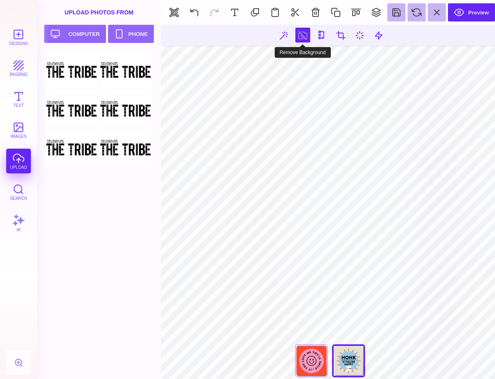
click at [308, 34] on button at bounding box center [303, 35] width 15 height 15
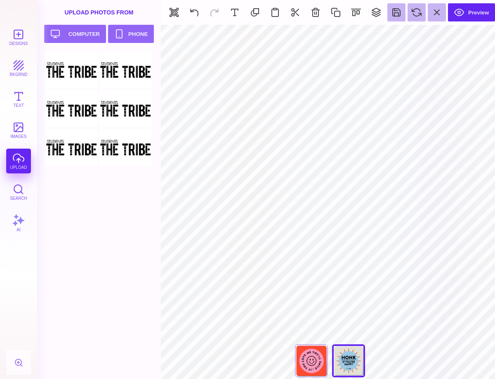
click at [308, 363] on div "If You Love Me You'll Smile" at bounding box center [311, 360] width 33 height 33
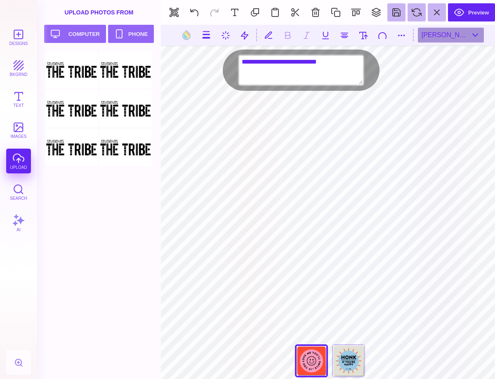
click at [285, 63] on textarea "**********" at bounding box center [301, 70] width 124 height 29
click at [299, 62] on textarea "**********" at bounding box center [301, 70] width 124 height 29
click at [266, 71] on textarea "**********" at bounding box center [301, 70] width 124 height 29
type textarea "*"
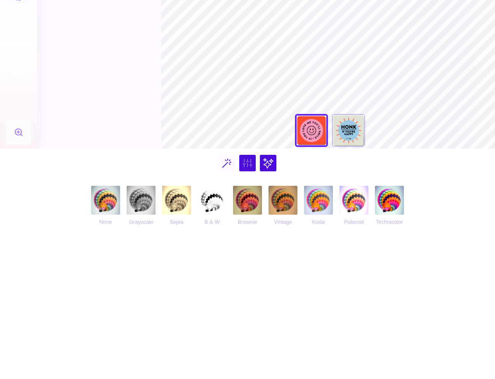
click at [353, 330] on div "None Grayscale Sepia B & W Brownie Vintage Koda Polaroid Technicolor Brightness…" at bounding box center [247, 348] width 487 height 350
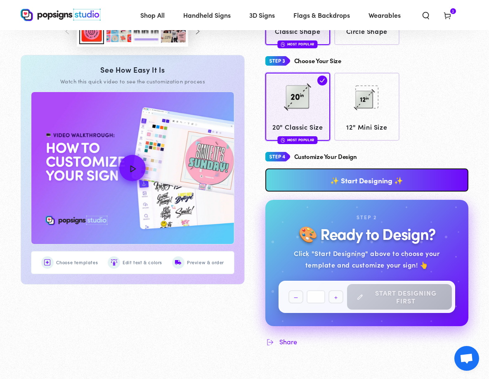
click at [355, 192] on link "✨ Start Designing ✨" at bounding box center [367, 179] width 204 height 23
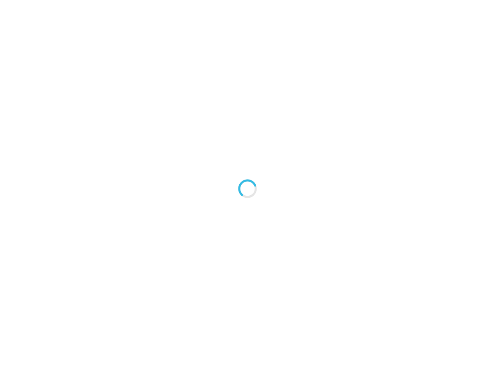
type textarea "An ancient tree with a door leading to a magical world"
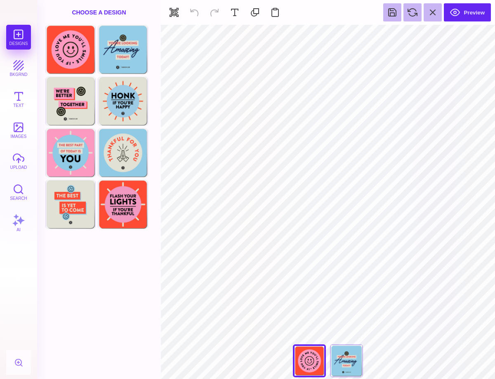
type input "#000000"
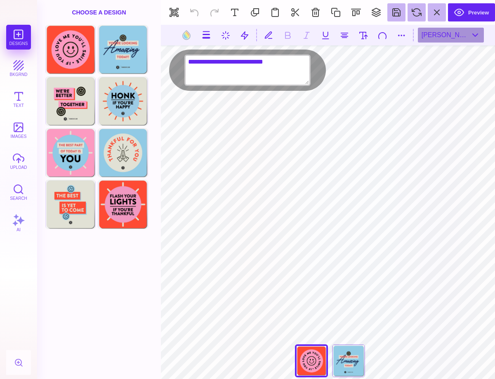
drag, startPoint x: 297, startPoint y: 62, endPoint x: 206, endPoint y: 61, distance: 91.3
click at [208, 61] on textarea "**********" at bounding box center [248, 70] width 124 height 29
type textarea "**********"
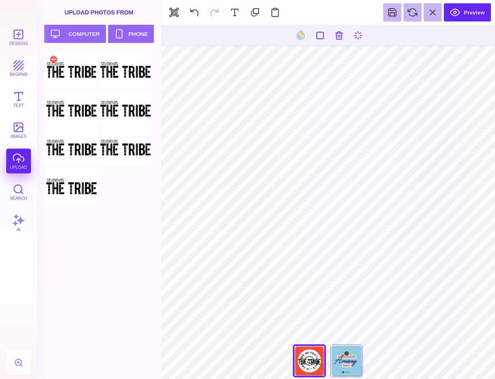
type input "#000000"
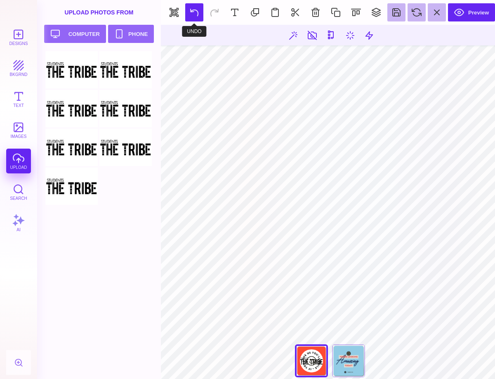
click at [194, 13] on button at bounding box center [194, 12] width 18 height 18
click at [196, 12] on button at bounding box center [194, 12] width 18 height 18
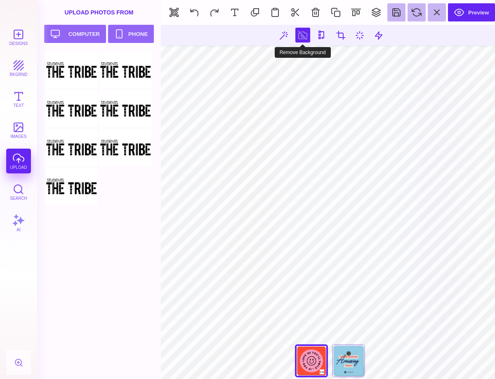
click at [304, 39] on button at bounding box center [303, 35] width 15 height 15
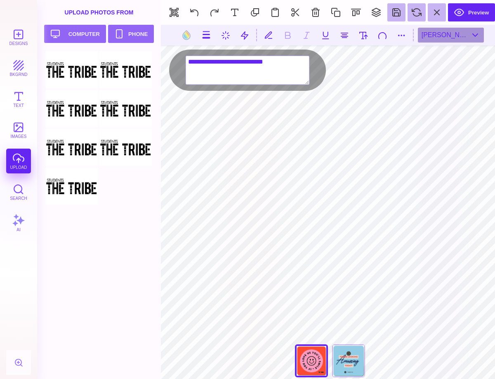
drag, startPoint x: 298, startPoint y: 62, endPoint x: 154, endPoint y: 62, distance: 143.7
click at [154, 62] on body "Designs bkgrnd Text images upload Search AI set page background" at bounding box center [247, 189] width 495 height 379
type textarea "**********"
drag, startPoint x: 209, startPoint y: 62, endPoint x: 158, endPoint y: 63, distance: 51.6
click at [158, 63] on body "Designs bkgrnd Text images upload Search AI set page background" at bounding box center [247, 189] width 495 height 379
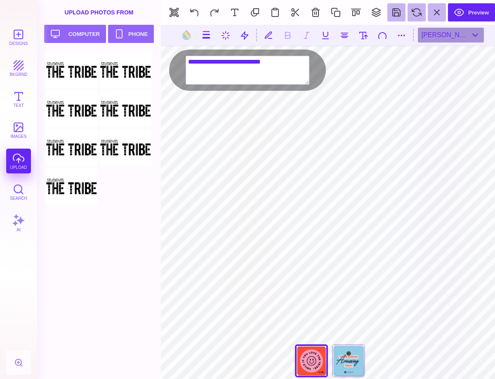
type textarea "**********"
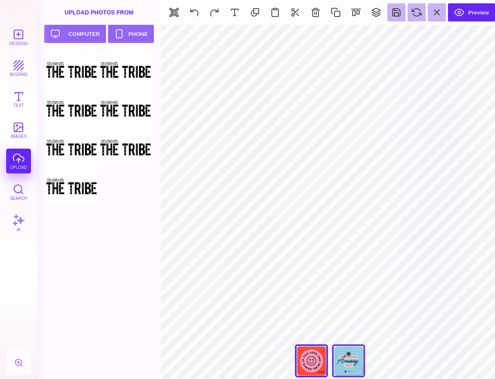
click at [348, 364] on div "You're Looking Amazing Today" at bounding box center [348, 360] width 33 height 33
click at [17, 31] on button "Designs" at bounding box center [18, 37] width 25 height 25
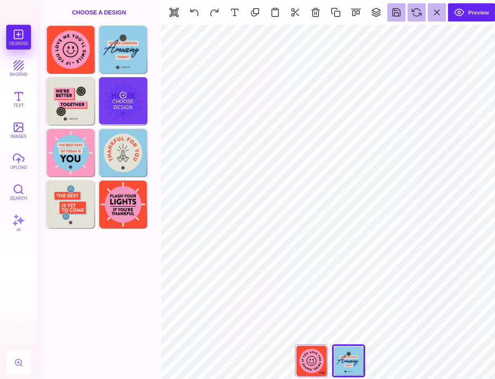
click at [136, 114] on div "Choose Design" at bounding box center [123, 100] width 48 height 47
type input "****"
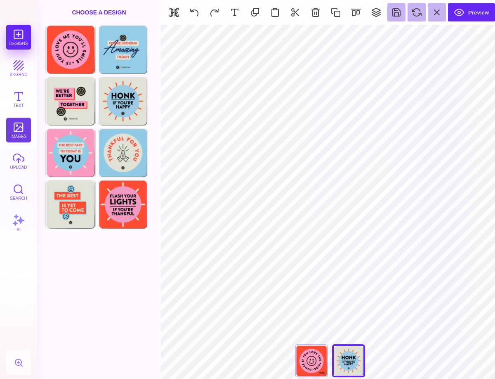
click at [18, 131] on button "images" at bounding box center [18, 130] width 25 height 25
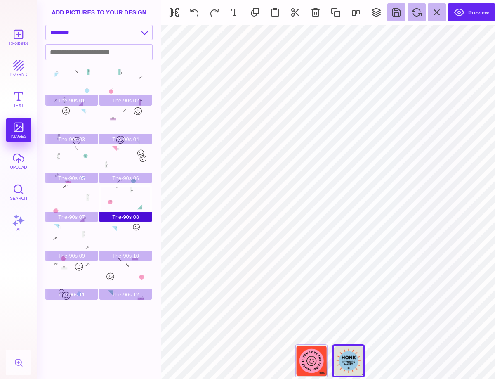
type input "#000000"
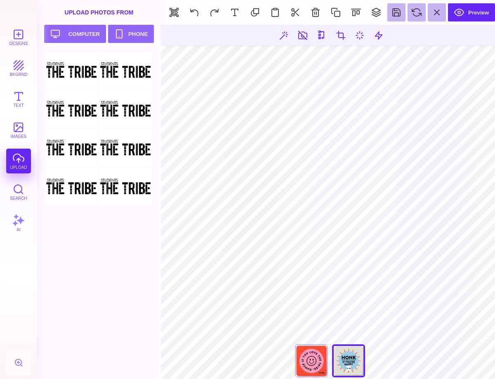
drag, startPoint x: 304, startPoint y: 33, endPoint x: 306, endPoint y: 43, distance: 10.1
click at [304, 33] on button at bounding box center [303, 35] width 15 height 15
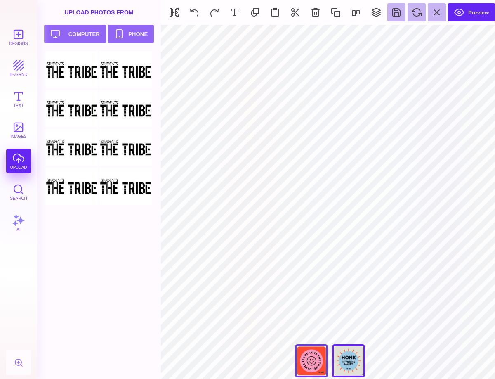
click at [315, 360] on div "If You Love Me You'll Smile" at bounding box center [311, 360] width 33 height 33
click at [358, 355] on div "Honk If You're Happy" at bounding box center [348, 360] width 33 height 33
click at [478, 13] on button "Preview" at bounding box center [471, 12] width 47 height 18
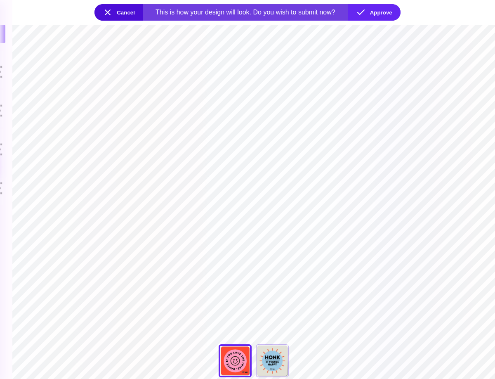
click at [280, 366] on div "Honk If You're Happy" at bounding box center [272, 360] width 33 height 33
type input "****"
click at [230, 361] on div "If You Love Me You'll Smile" at bounding box center [235, 360] width 33 height 33
click at [277, 361] on div "Honk If You're Happy" at bounding box center [272, 360] width 33 height 33
click at [374, 9] on button "Approve" at bounding box center [374, 12] width 53 height 17
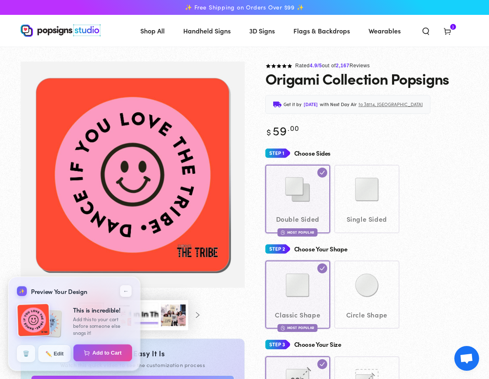
click at [90, 354] on img at bounding box center [87, 353] width 6 height 6
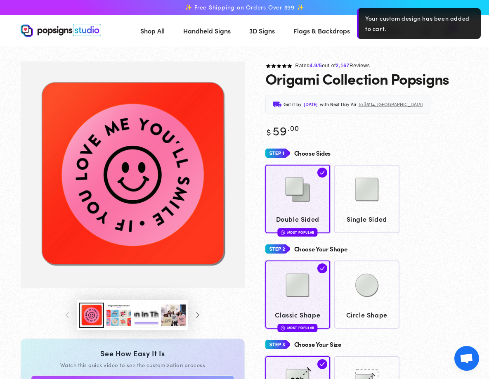
click at [450, 35] on use at bounding box center [447, 31] width 6 height 7
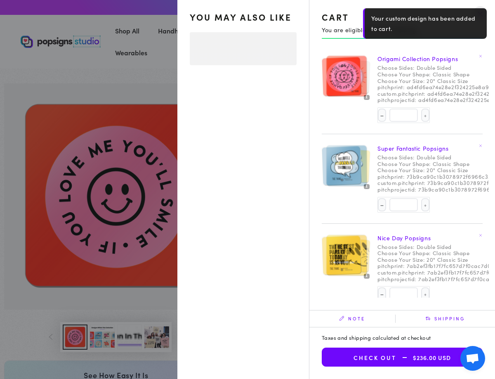
select select "**********"
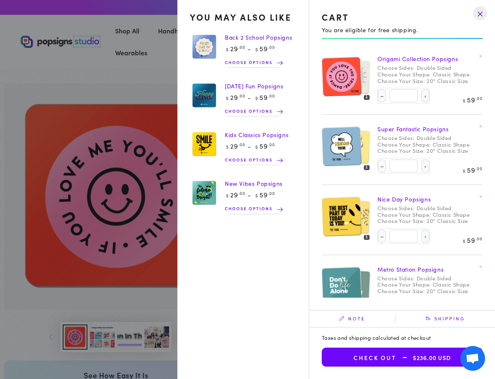
click at [418, 358] on span "$236.00 USD" at bounding box center [424, 357] width 54 height 7
